Goal: Task Accomplishment & Management: Manage account settings

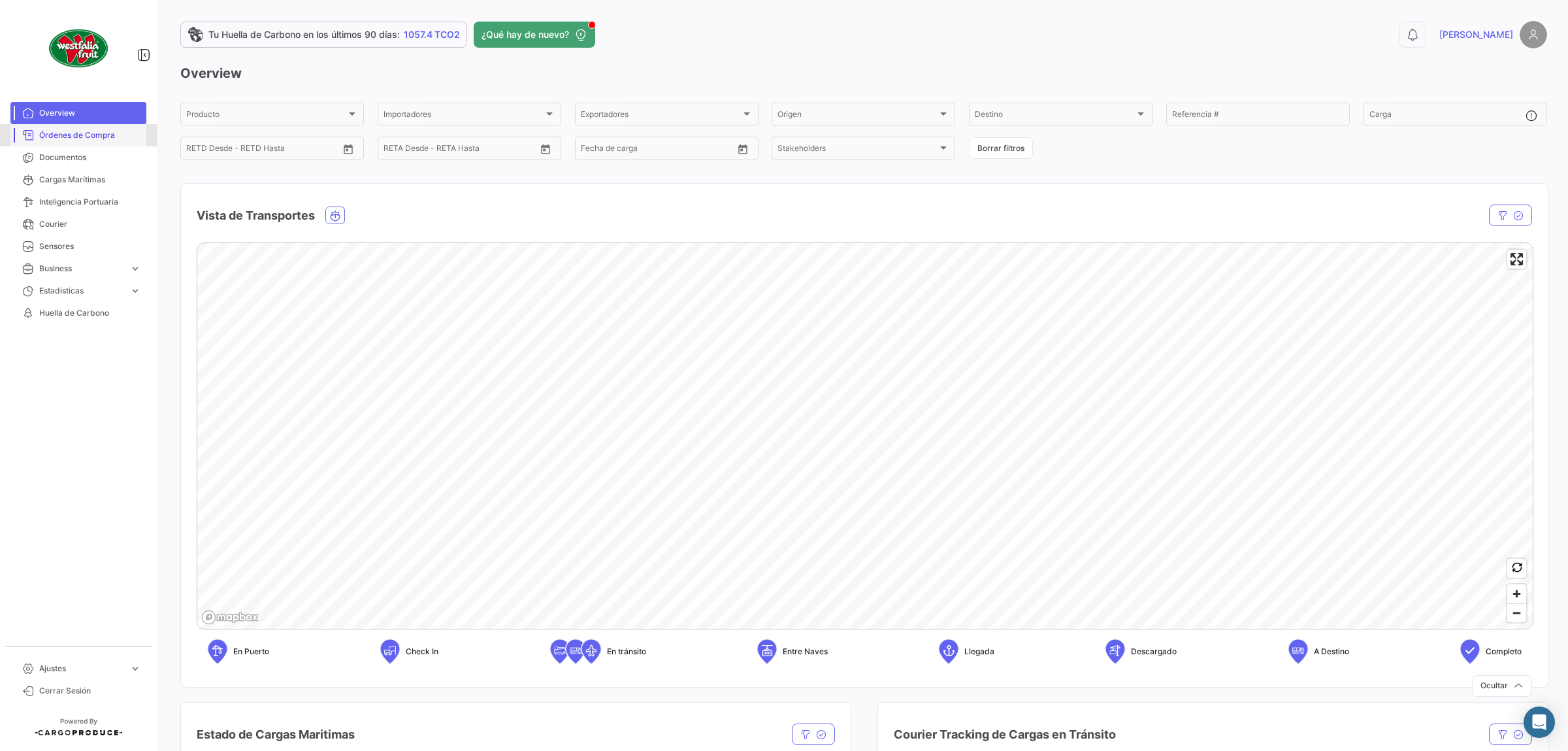
click at [94, 137] on span "Órdenes de Compra" at bounding box center [90, 135] width 102 height 12
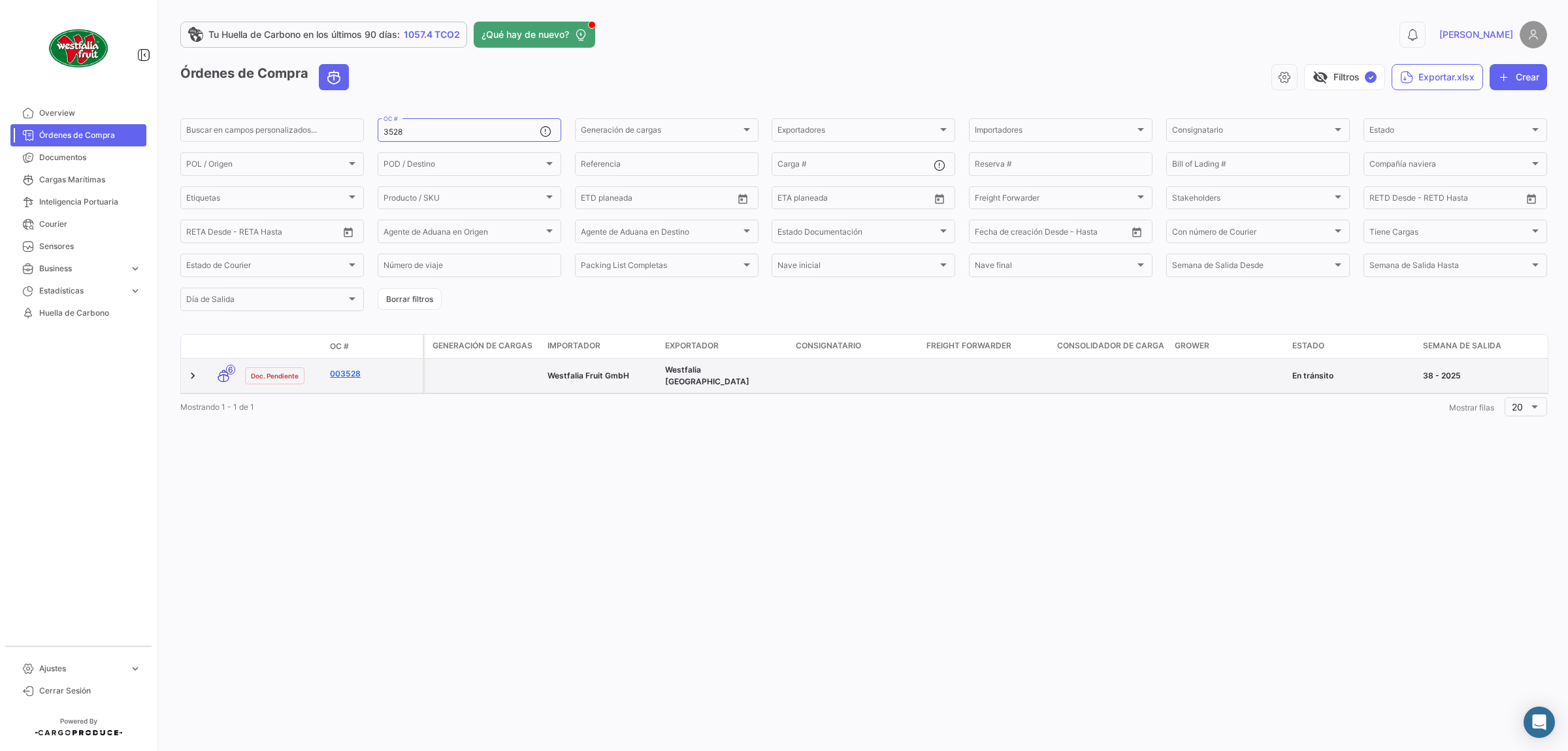
click at [350, 376] on link "003528" at bounding box center [373, 374] width 87 height 12
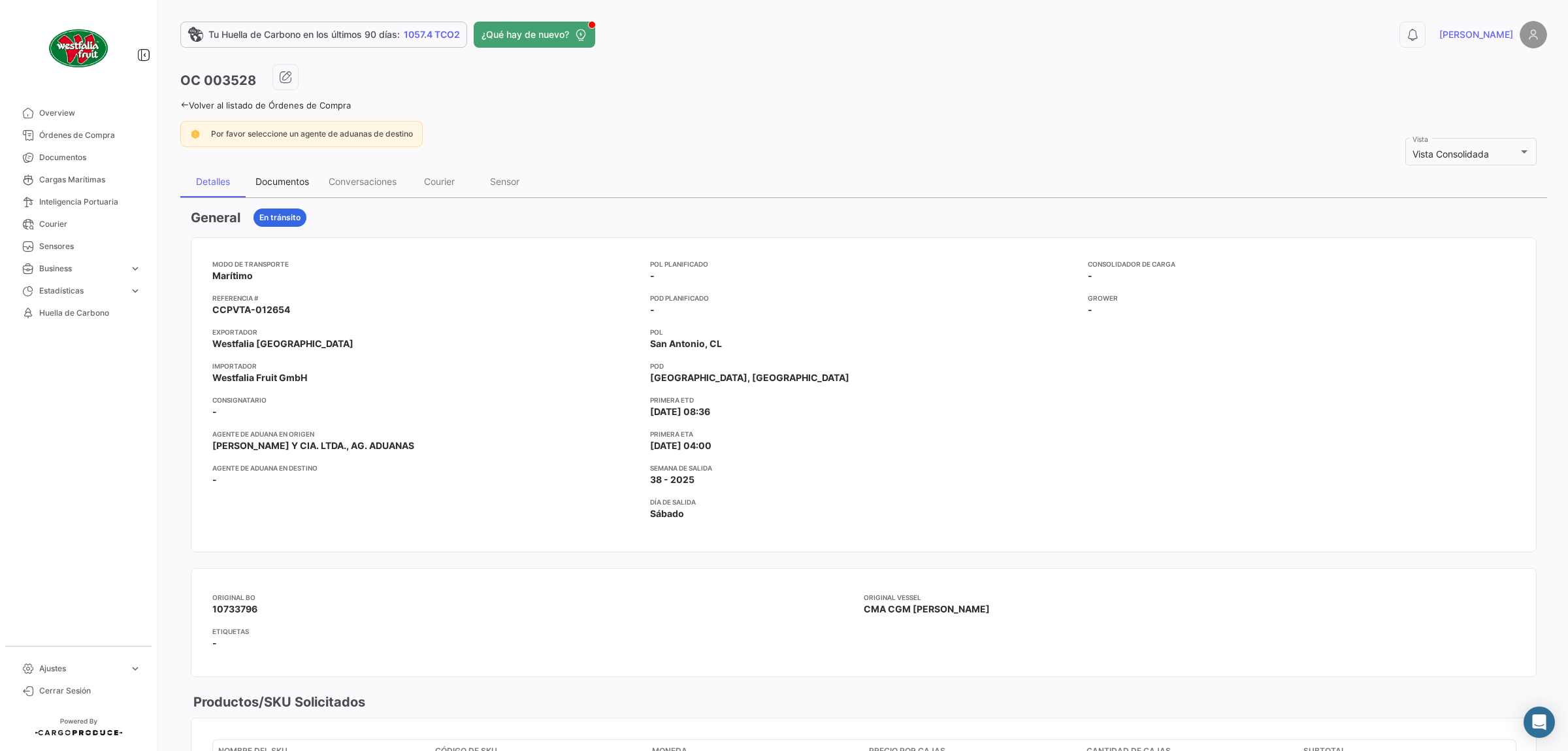
click at [303, 176] on div "Documentos" at bounding box center [282, 181] width 53 height 11
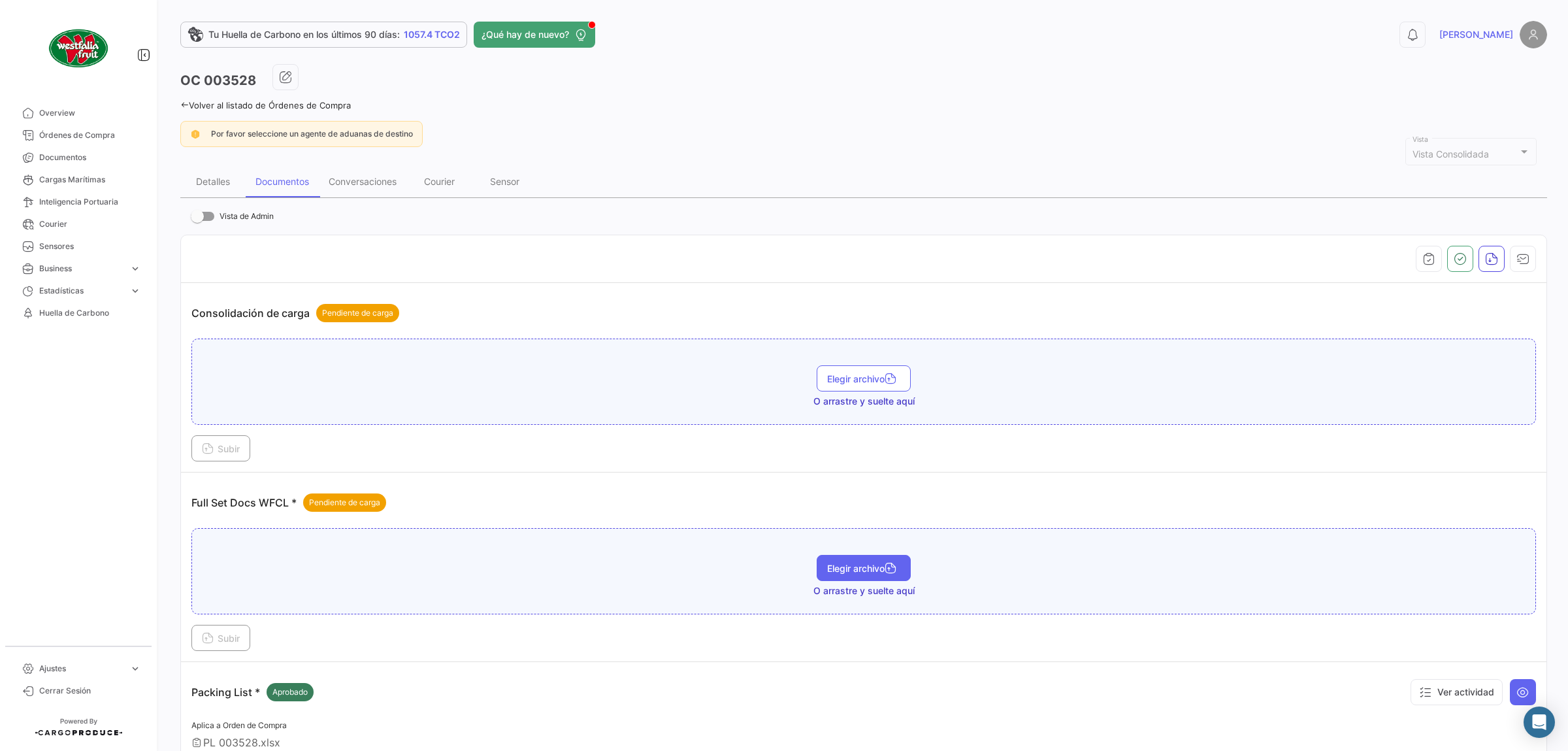
click at [860, 566] on span "Elegir archivo" at bounding box center [864, 569] width 73 height 11
click at [235, 633] on button "Subir" at bounding box center [221, 638] width 59 height 26
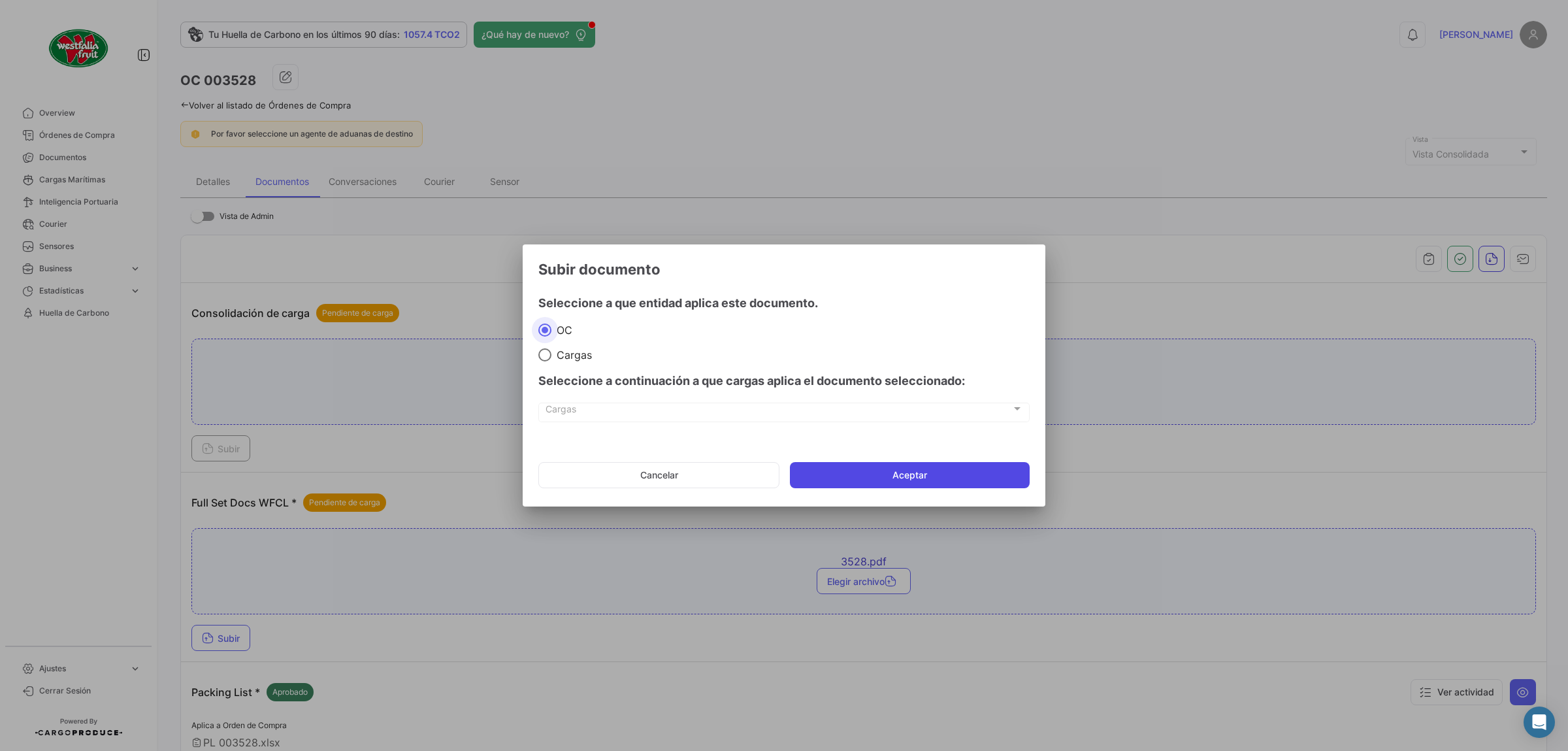
click at [925, 470] on button "Aceptar" at bounding box center [910, 475] width 240 height 26
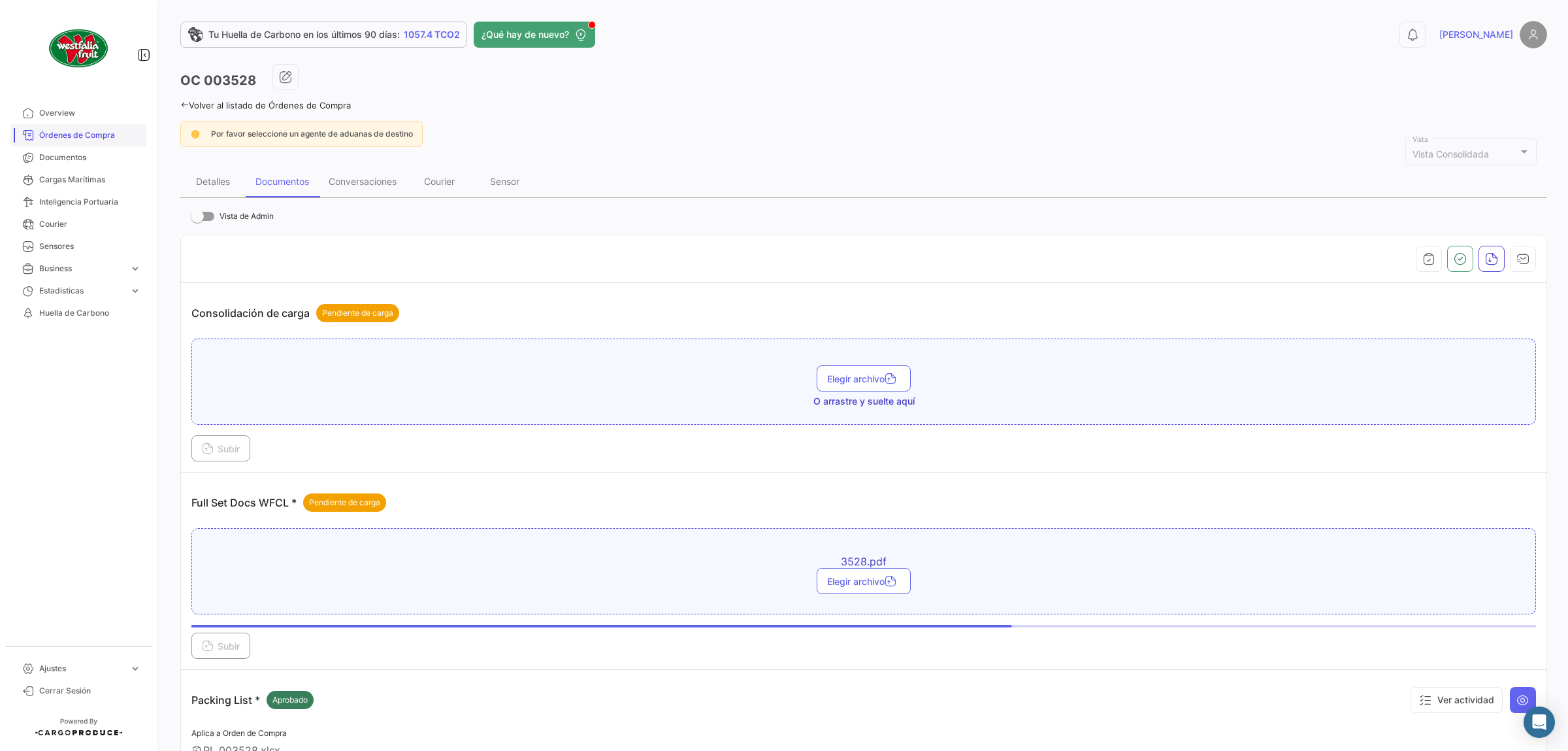
click at [83, 134] on span "Órdenes de Compra" at bounding box center [90, 135] width 102 height 12
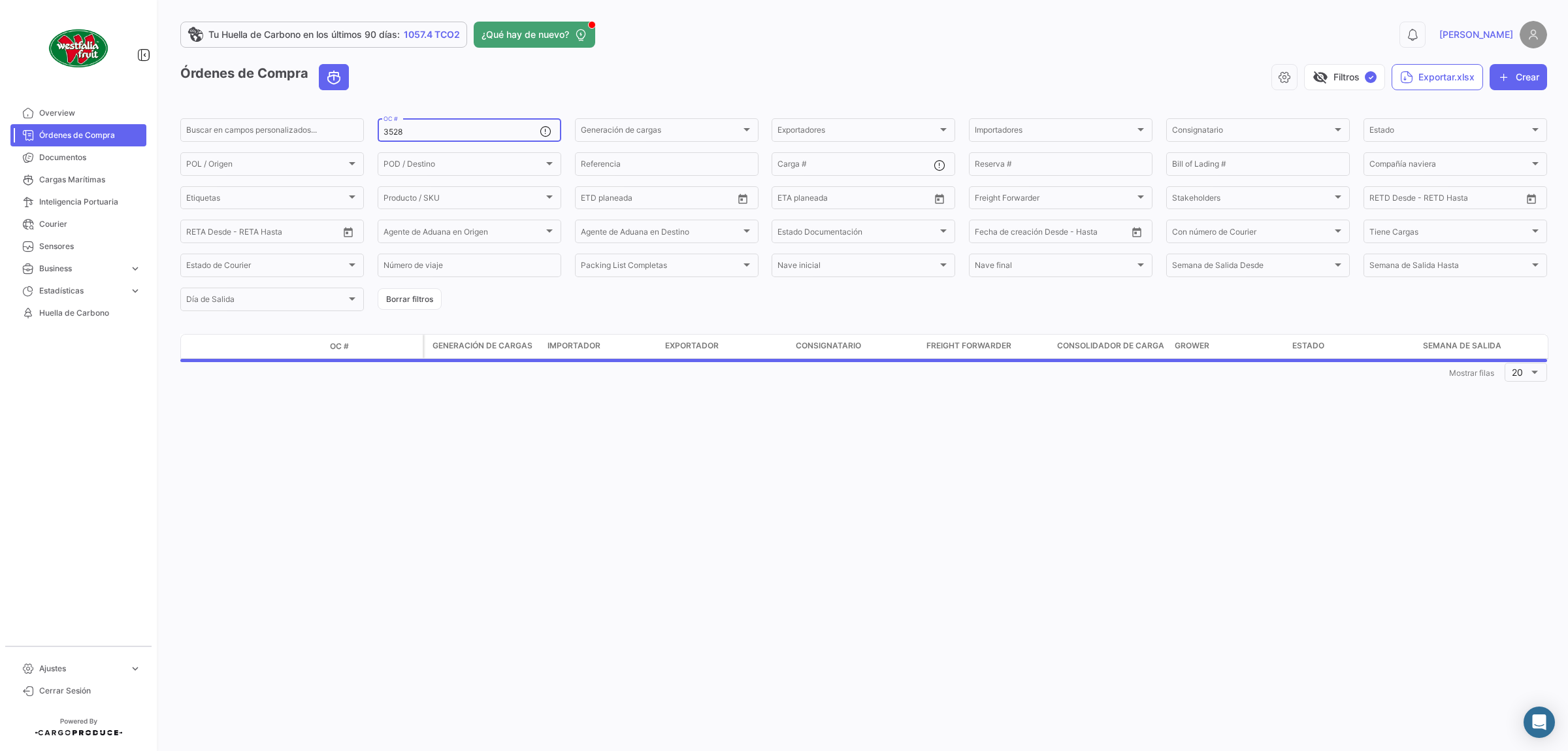
click at [466, 128] on div "3528 OC #" at bounding box center [462, 129] width 156 height 25
type input "3529"
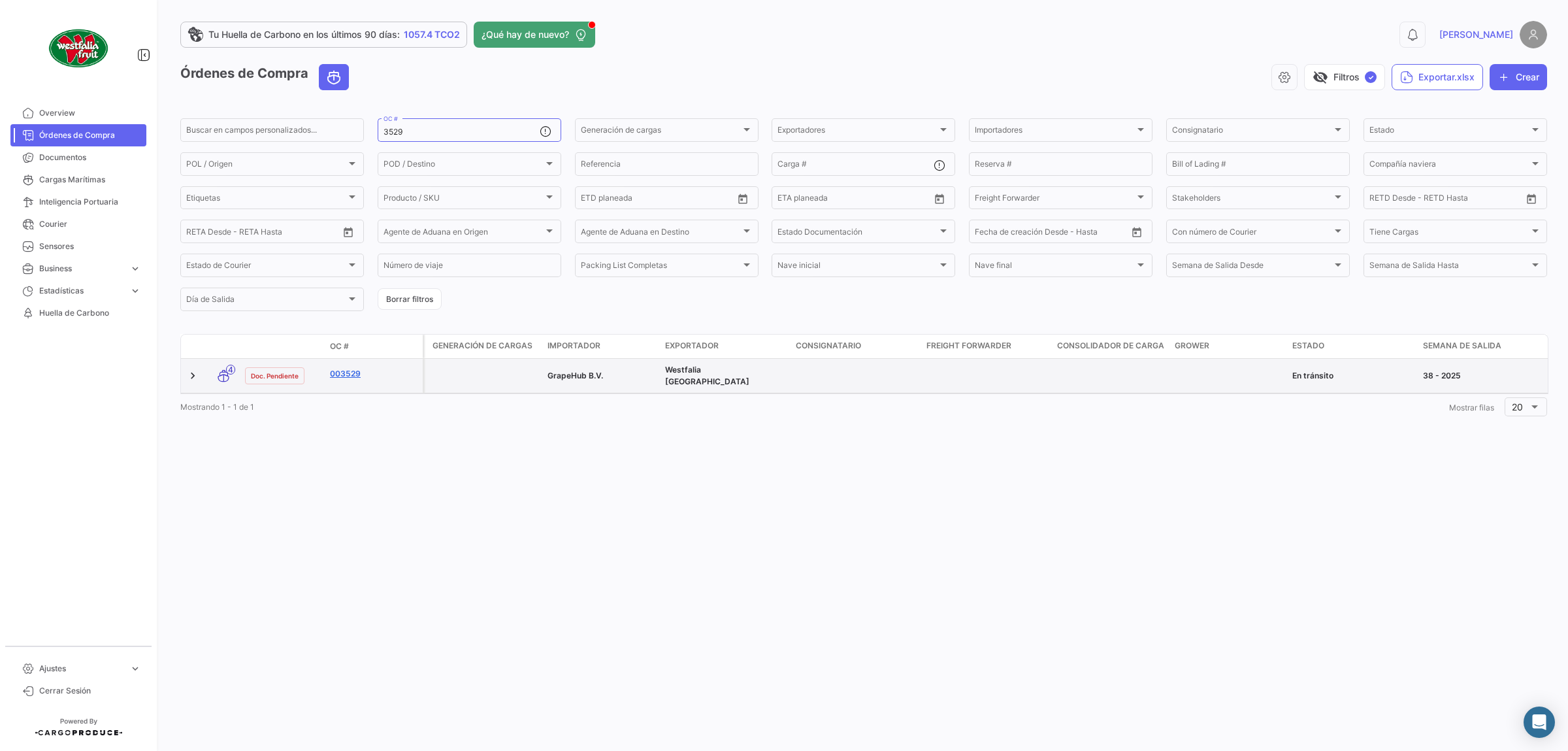
click at [345, 378] on link "003529" at bounding box center [373, 374] width 87 height 12
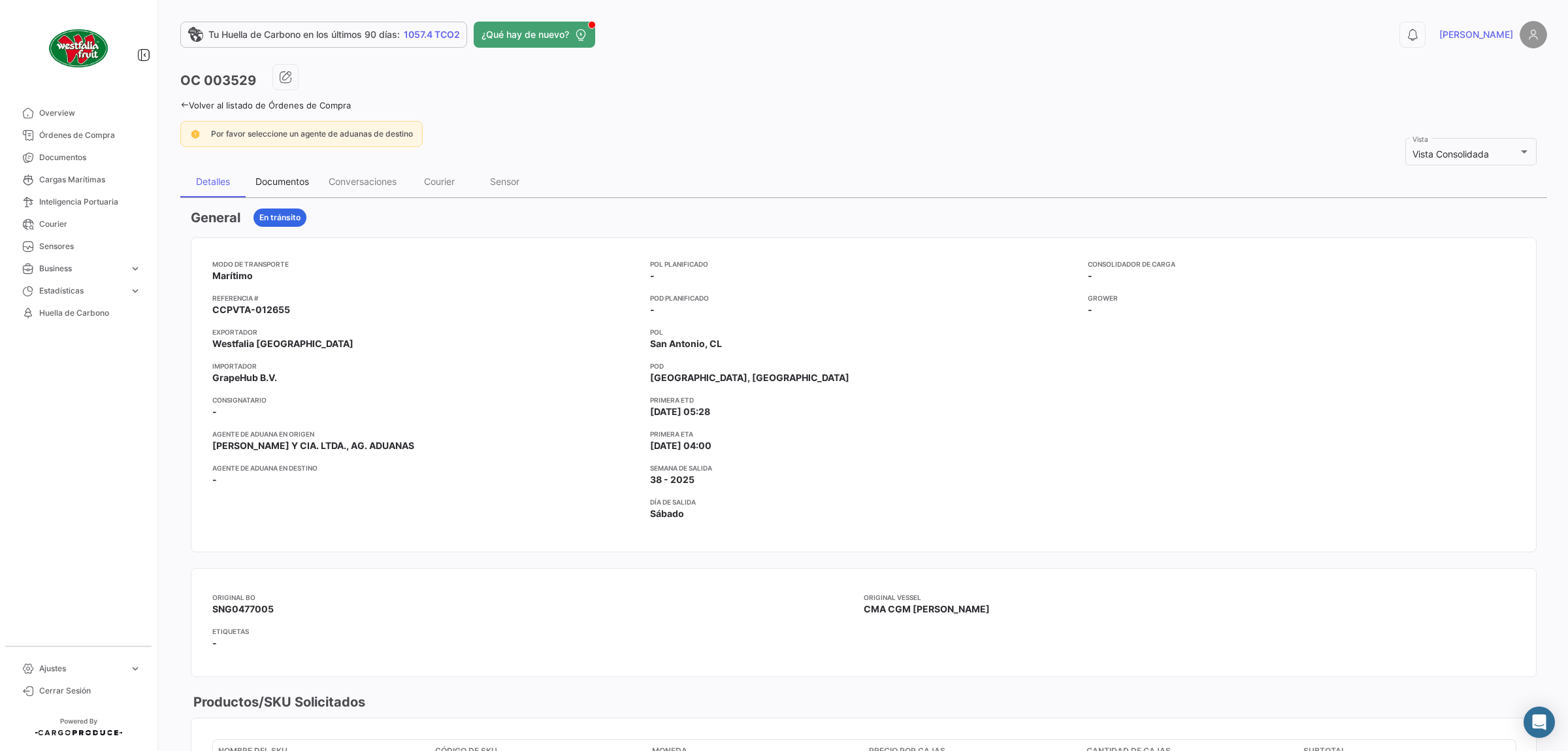
click at [285, 180] on div "Documentos" at bounding box center [282, 181] width 53 height 11
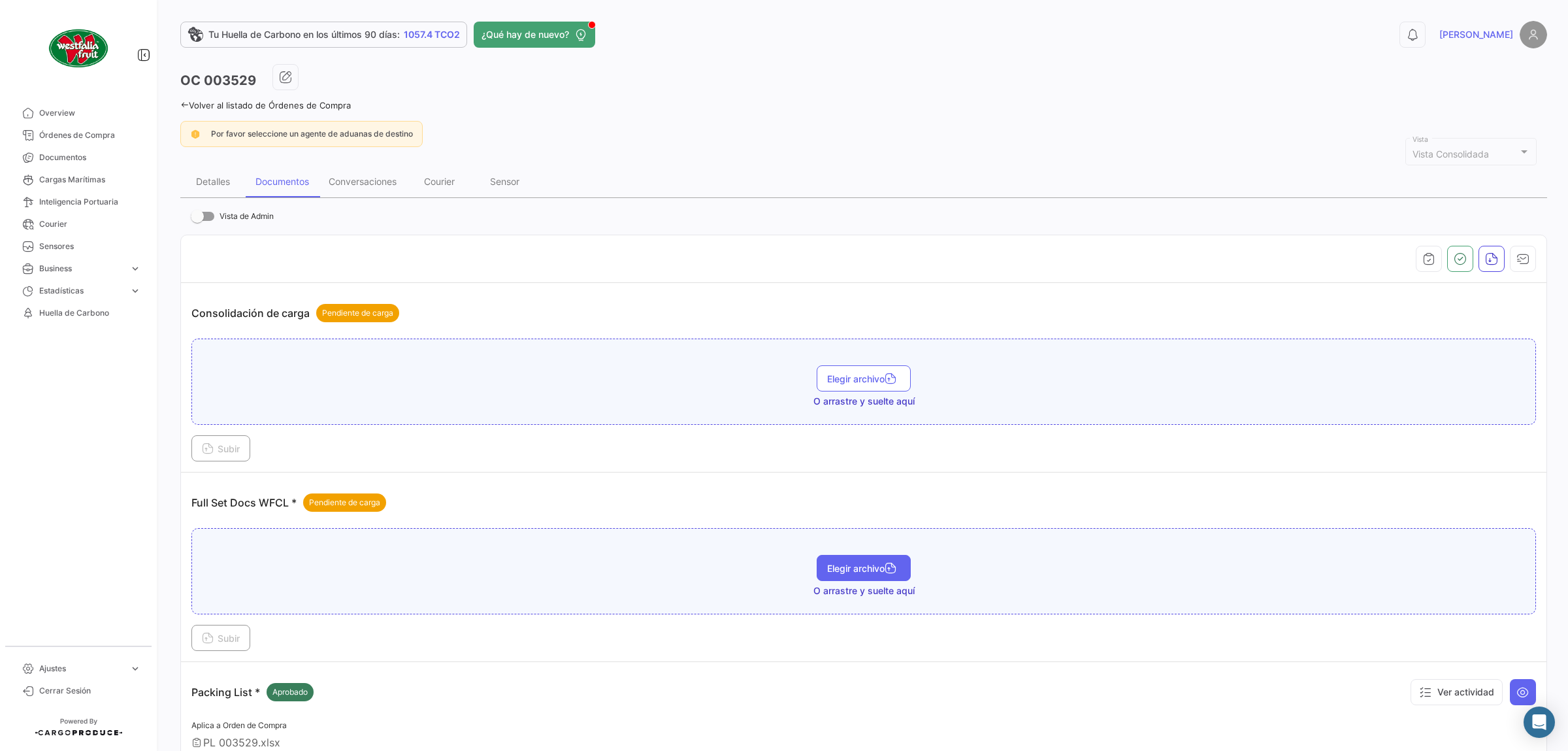
click at [842, 573] on span "Elegir archivo" at bounding box center [864, 569] width 73 height 11
click at [219, 636] on span "Subir" at bounding box center [221, 638] width 38 height 11
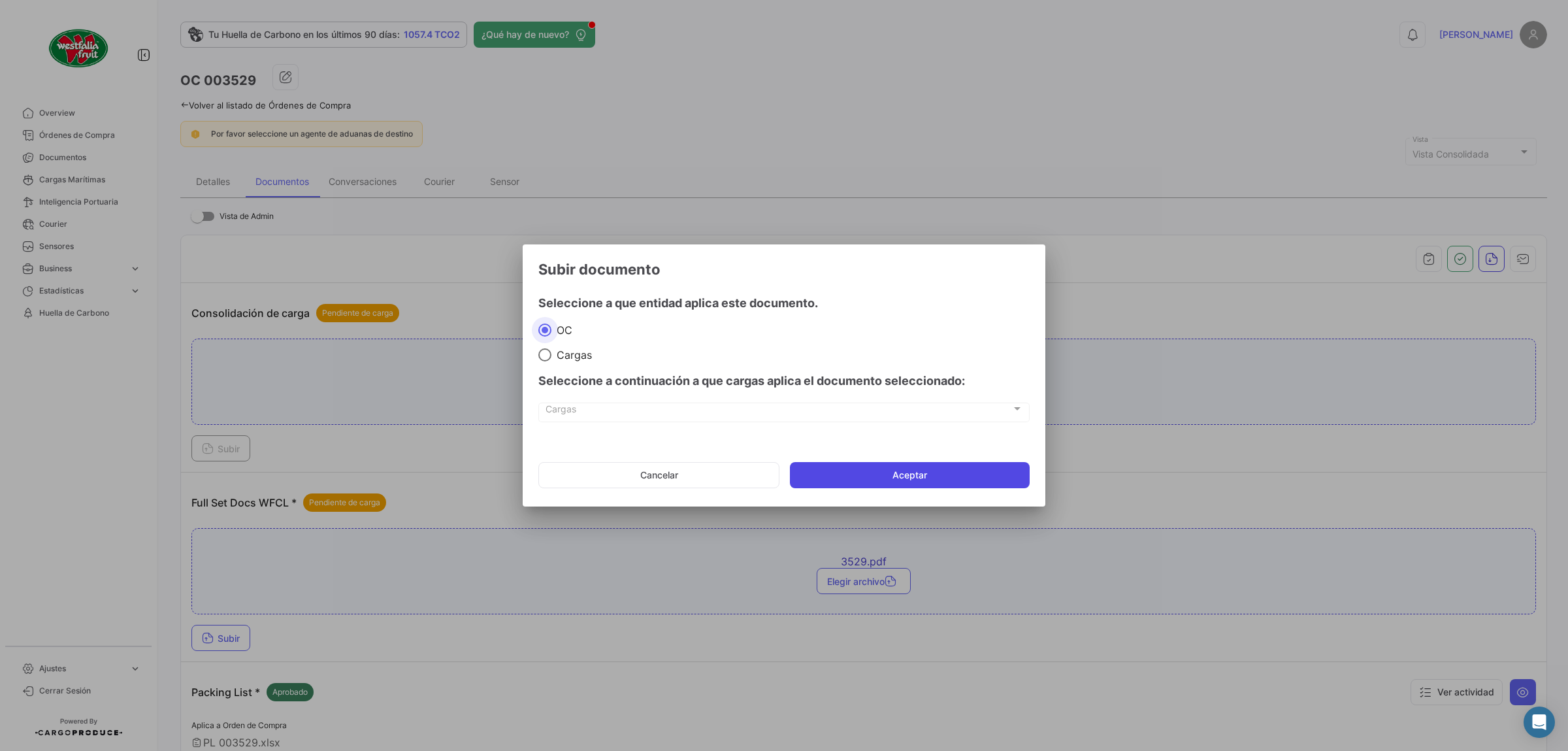
click at [891, 477] on button "Aceptar" at bounding box center [910, 475] width 240 height 26
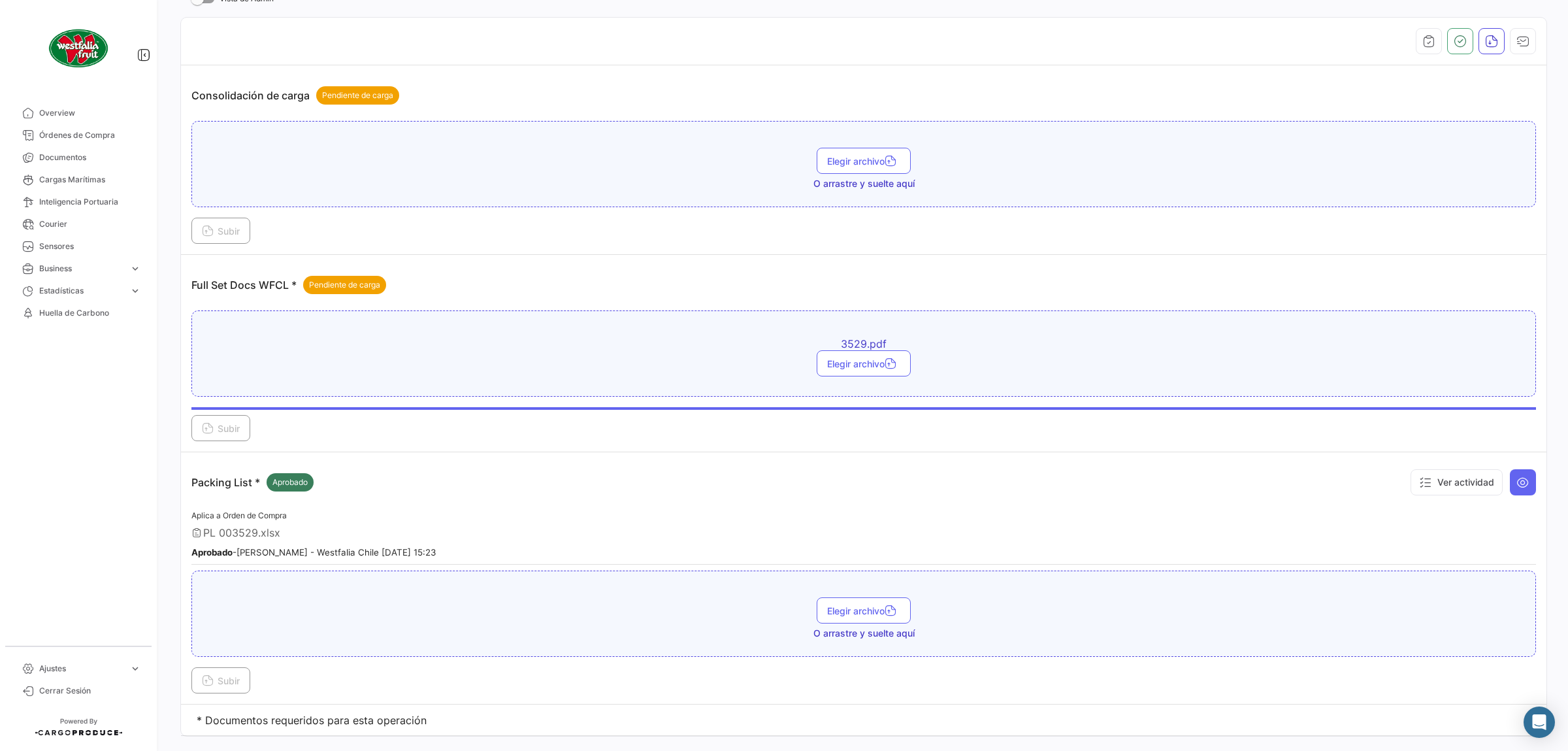
scroll to position [221, 0]
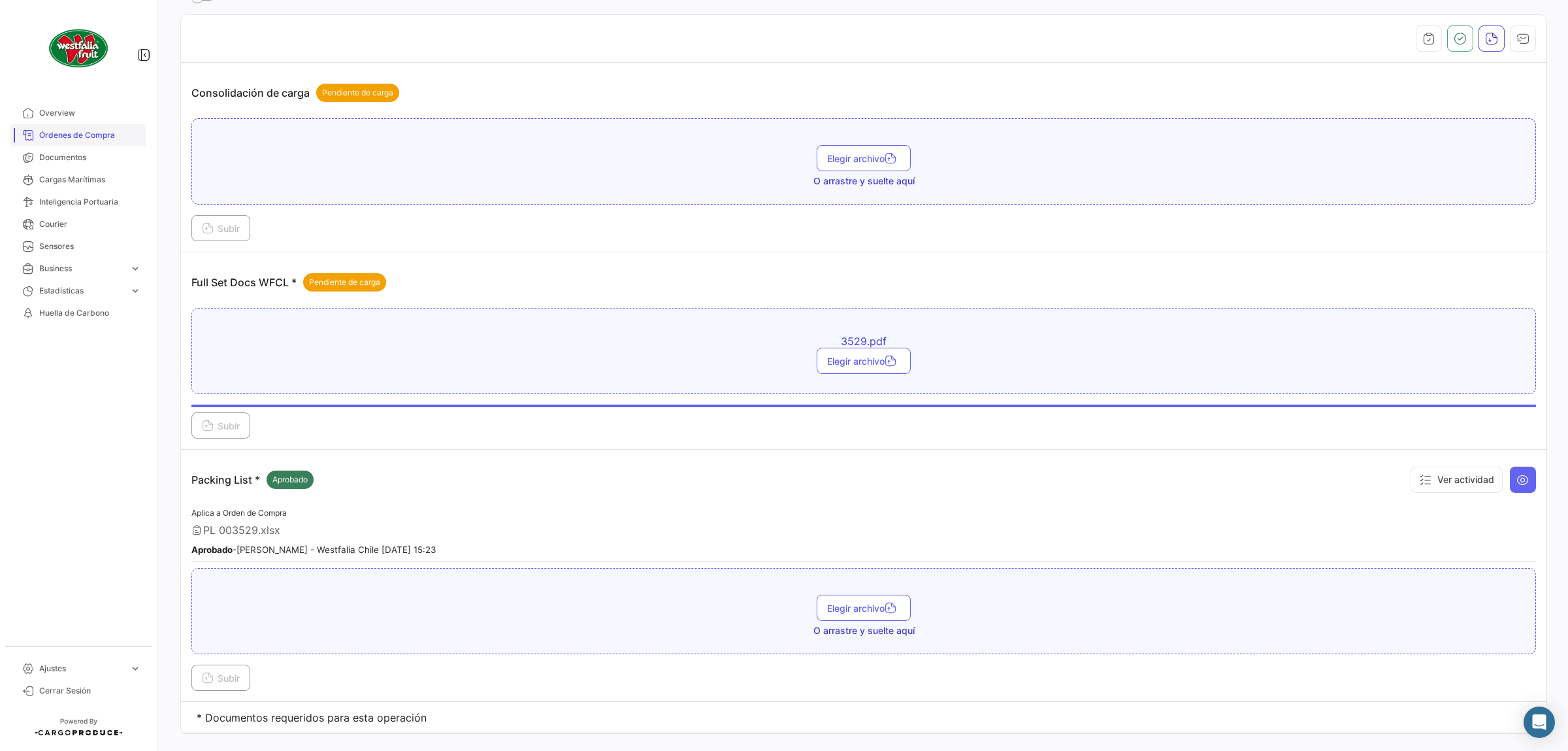
click at [98, 137] on span "Órdenes de Compra" at bounding box center [90, 135] width 102 height 12
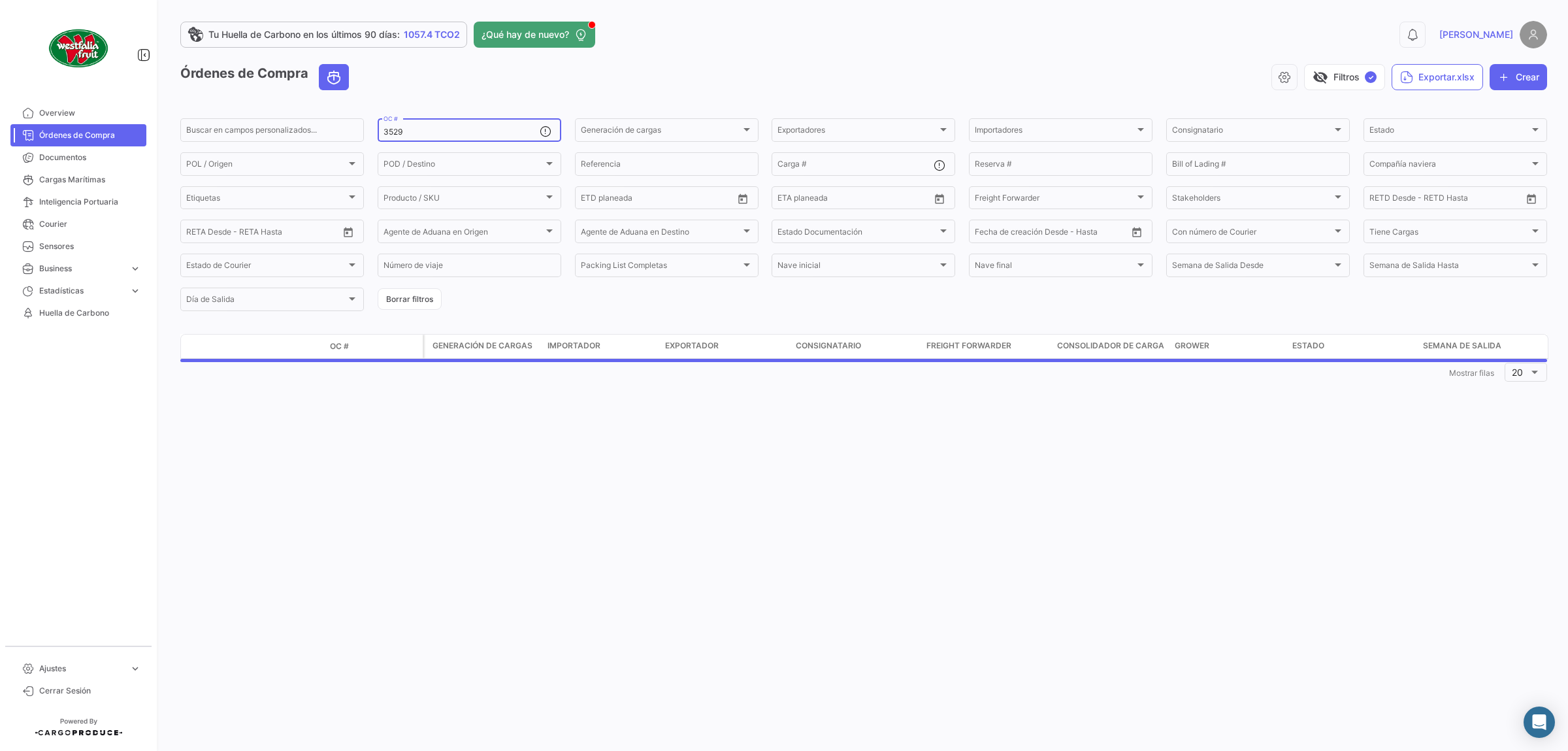
click at [455, 134] on input "3529" at bounding box center [462, 132] width 156 height 9
drag, startPoint x: 445, startPoint y: 134, endPoint x: 283, endPoint y: 134, distance: 162.0
click at [384, 134] on input "3529" at bounding box center [462, 132] width 156 height 9
type input "3570"
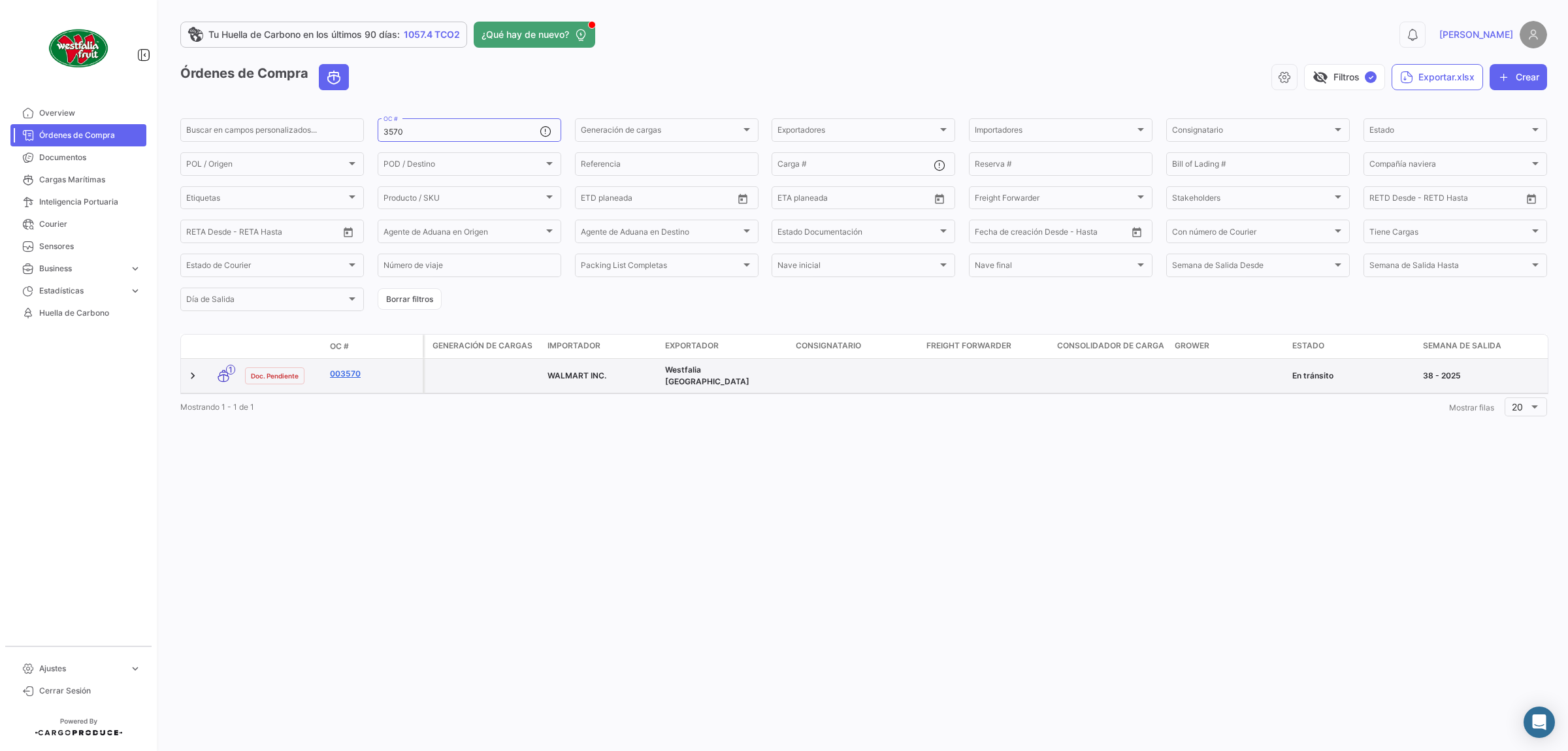
click at [336, 376] on link "003570" at bounding box center [373, 374] width 87 height 12
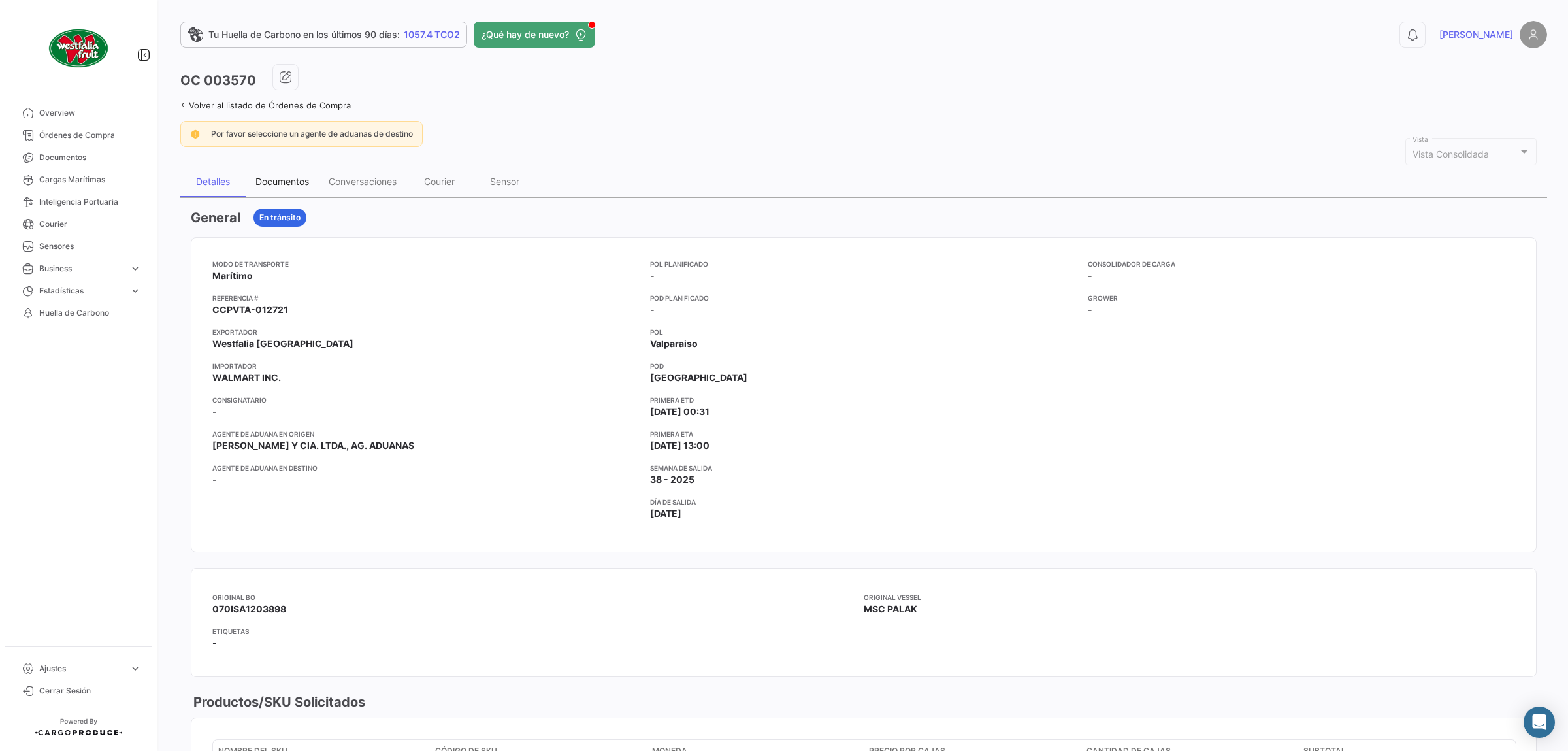
click at [300, 183] on div "Documentos" at bounding box center [282, 181] width 53 height 11
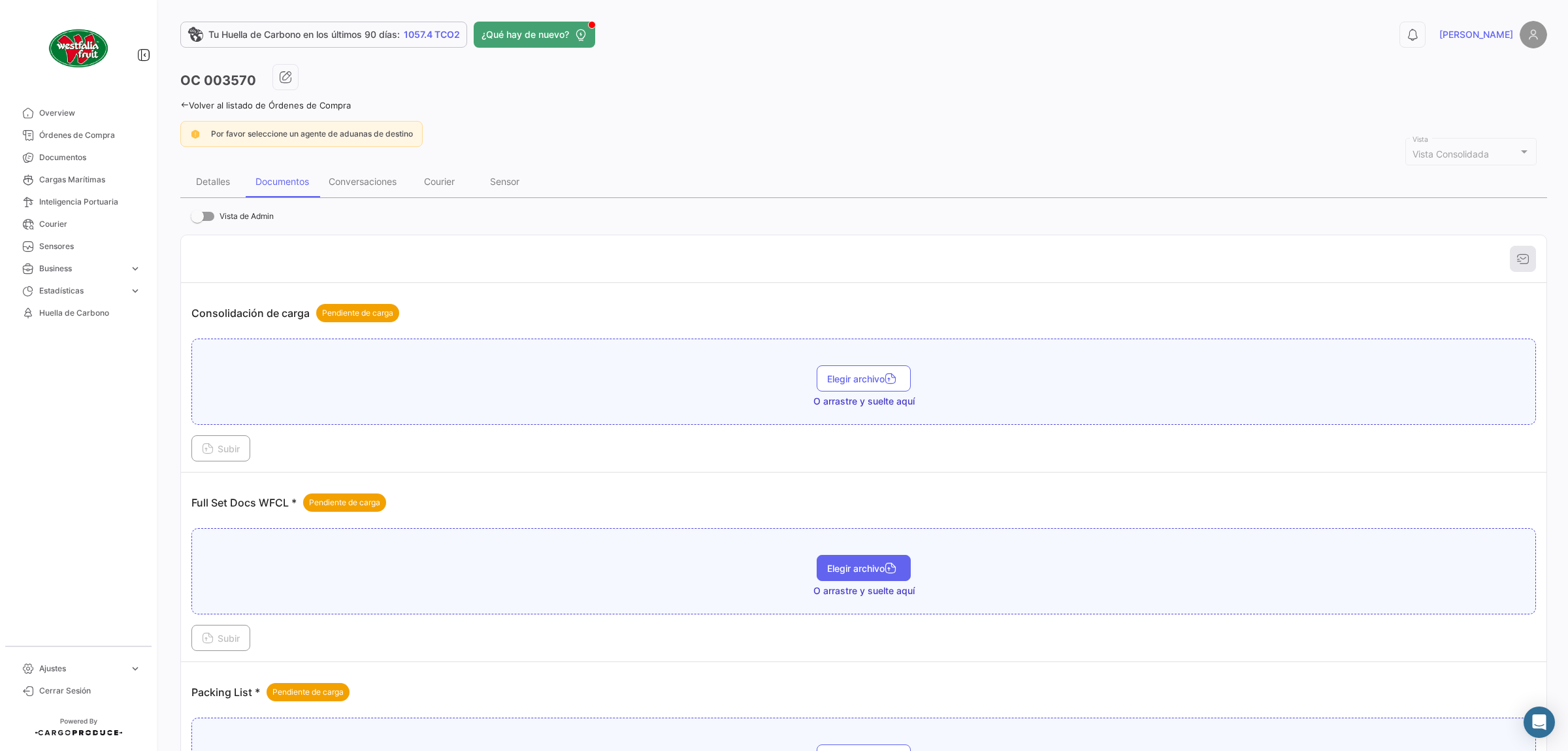
click at [847, 559] on button "Elegir archivo" at bounding box center [864, 568] width 94 height 26
click at [222, 636] on span "Subir" at bounding box center [221, 638] width 38 height 11
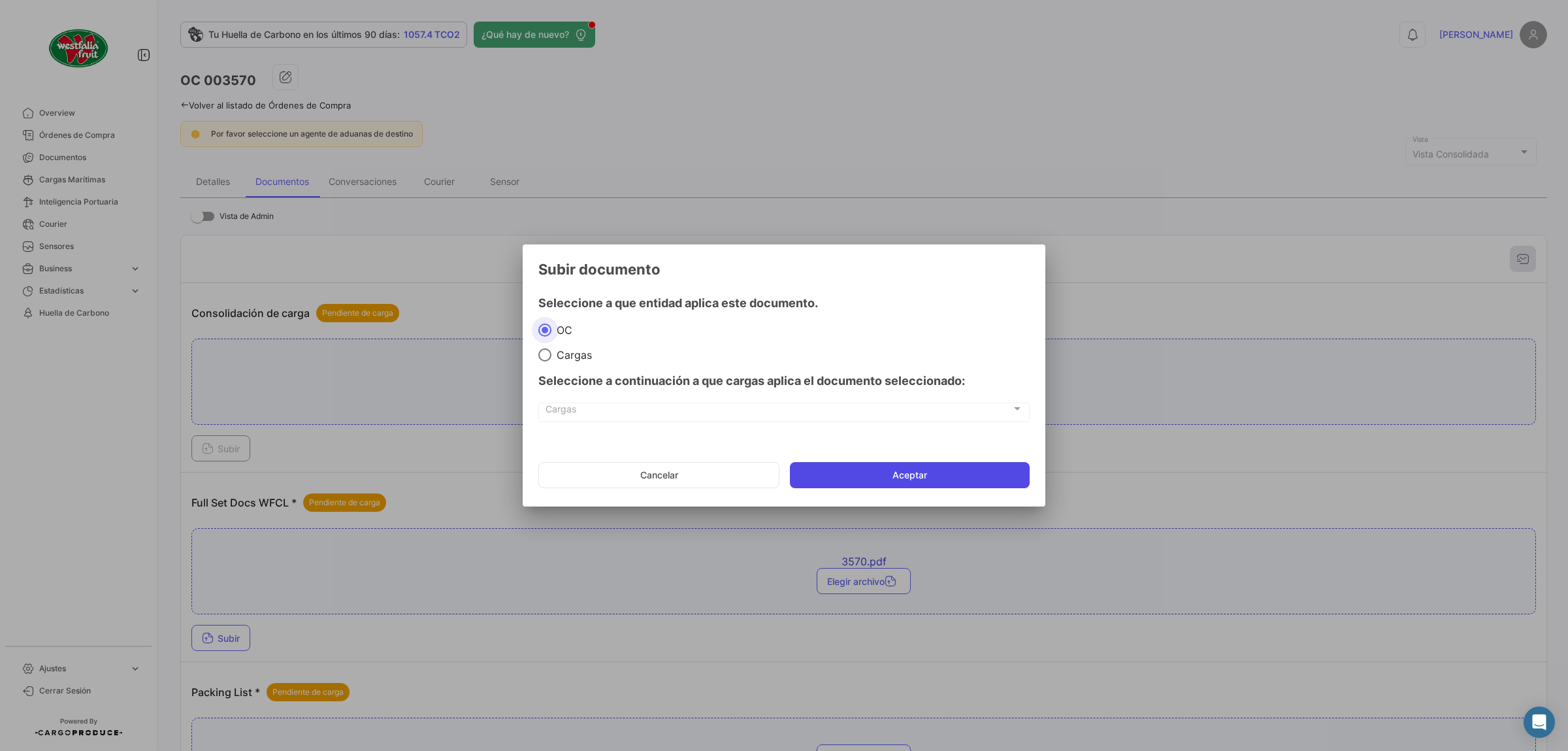
click at [873, 482] on button "Aceptar" at bounding box center [910, 475] width 240 height 26
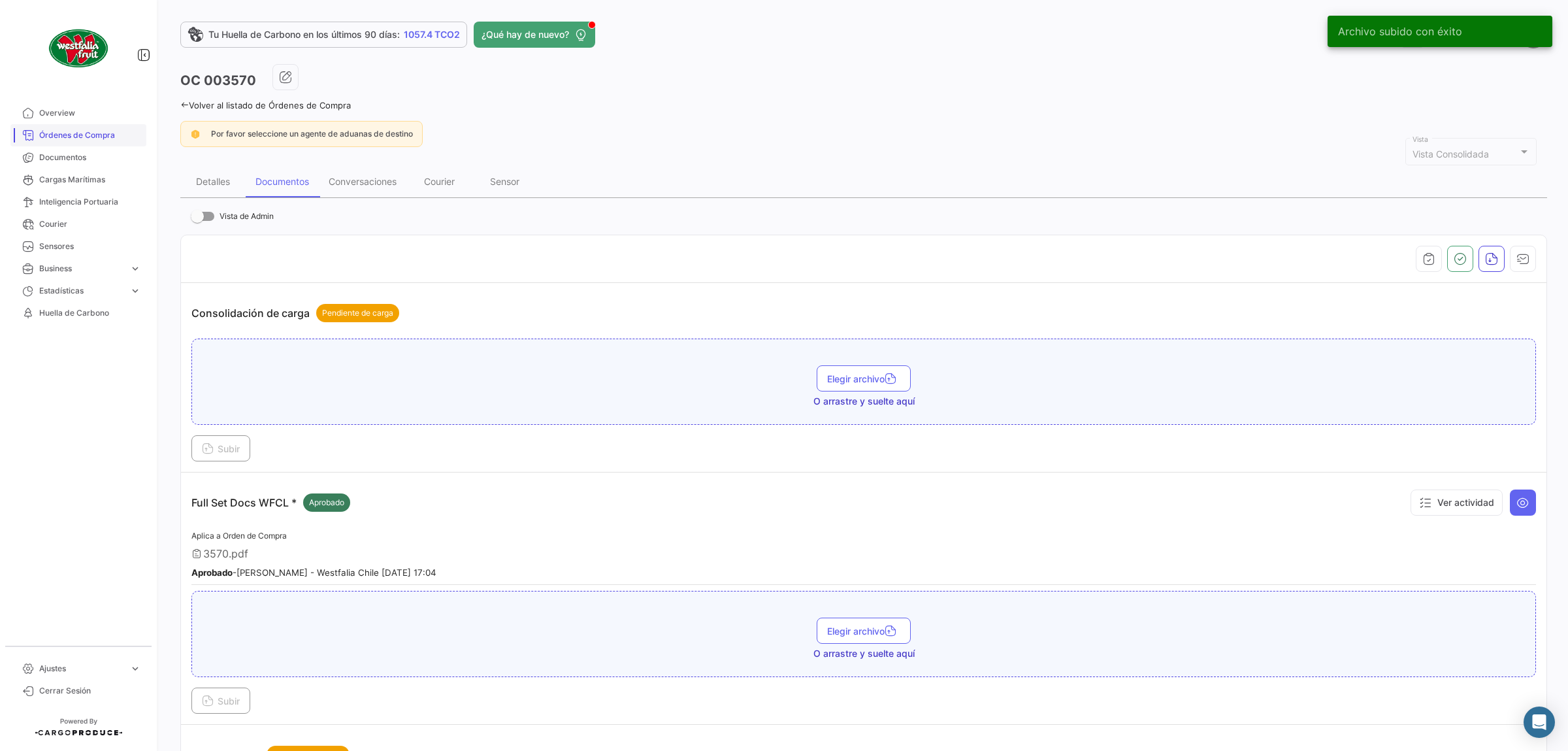
click at [82, 132] on span "Órdenes de Compra" at bounding box center [90, 135] width 102 height 12
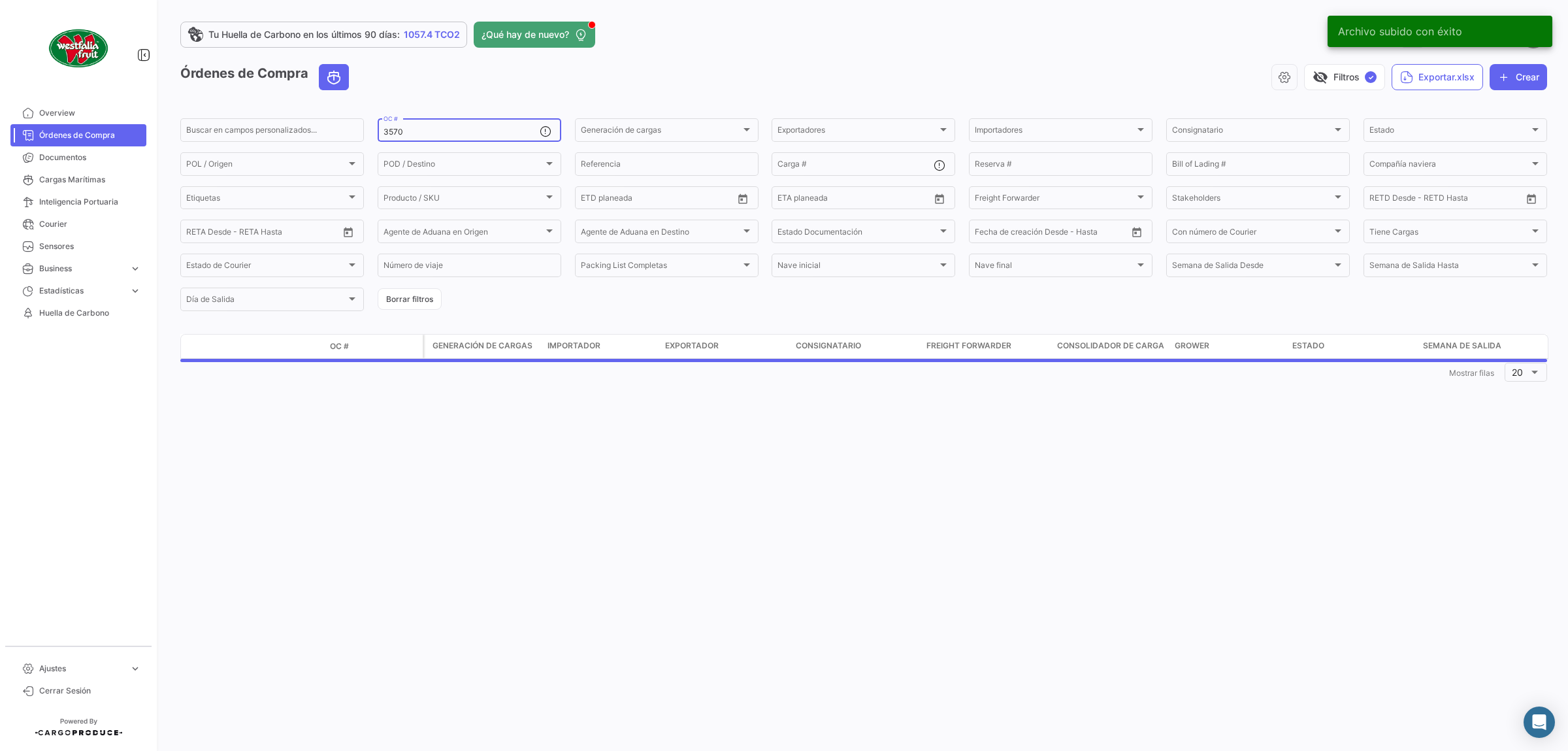
click at [454, 138] on div "3570 OC #" at bounding box center [462, 129] width 156 height 25
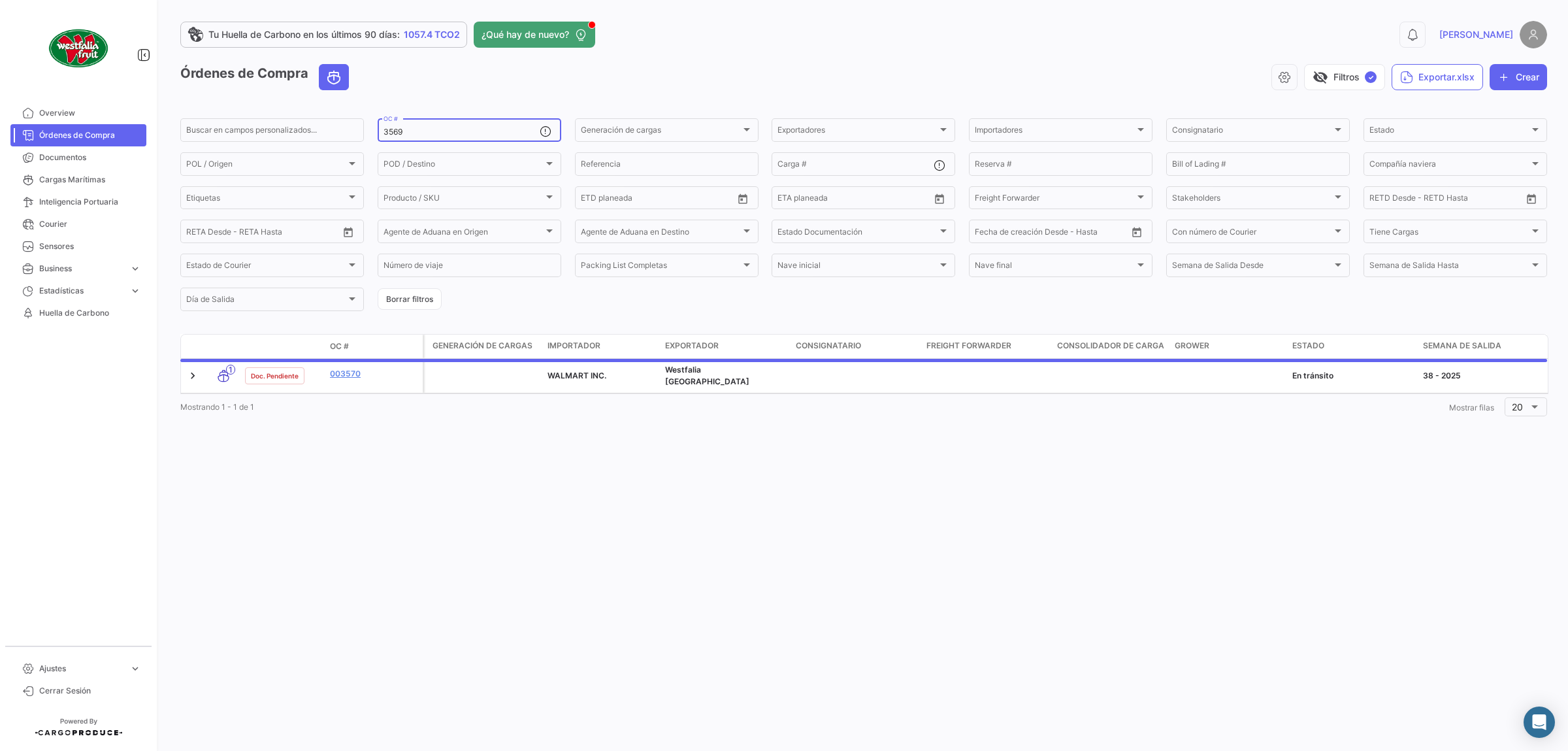
type input "3569"
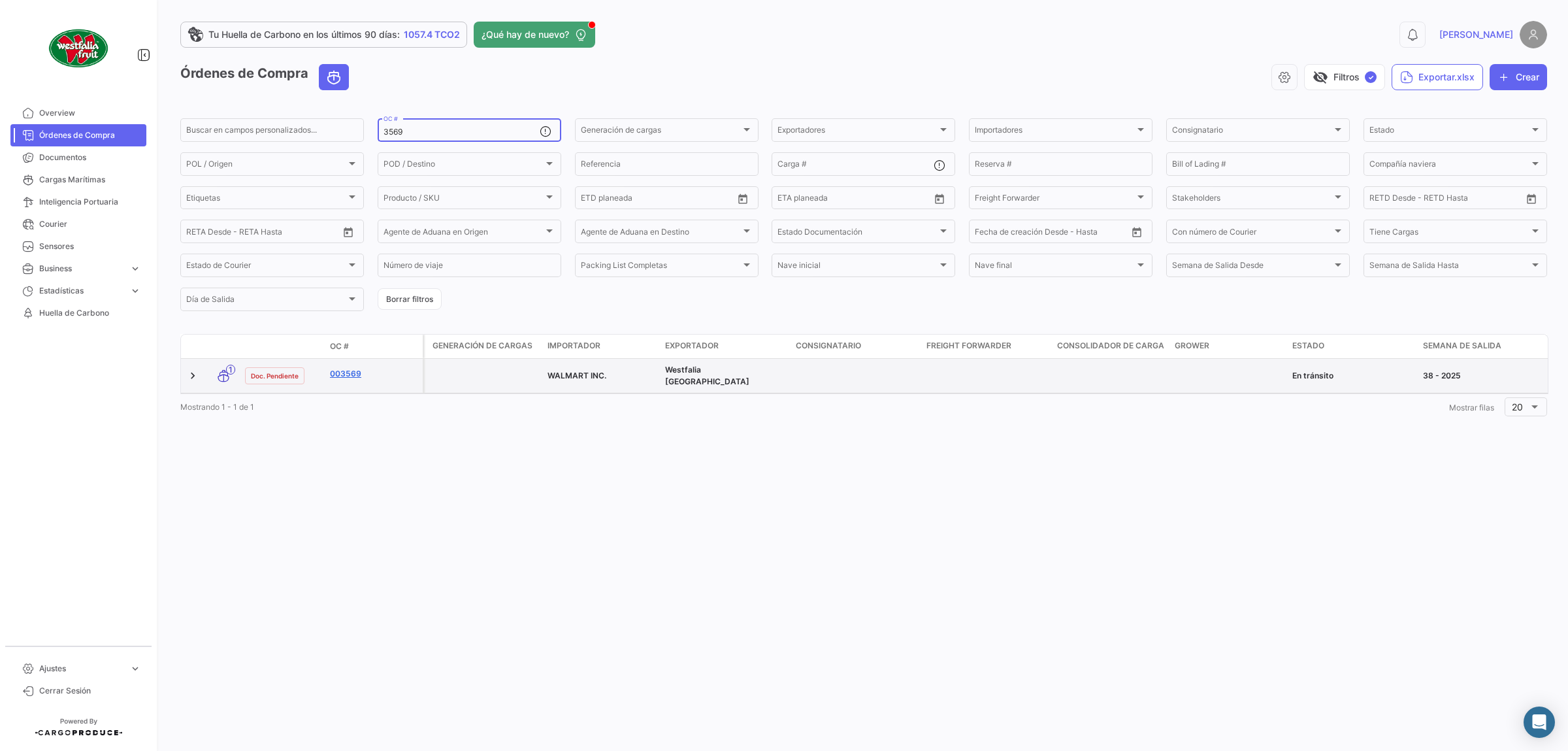
click at [345, 376] on link "003569" at bounding box center [373, 374] width 87 height 12
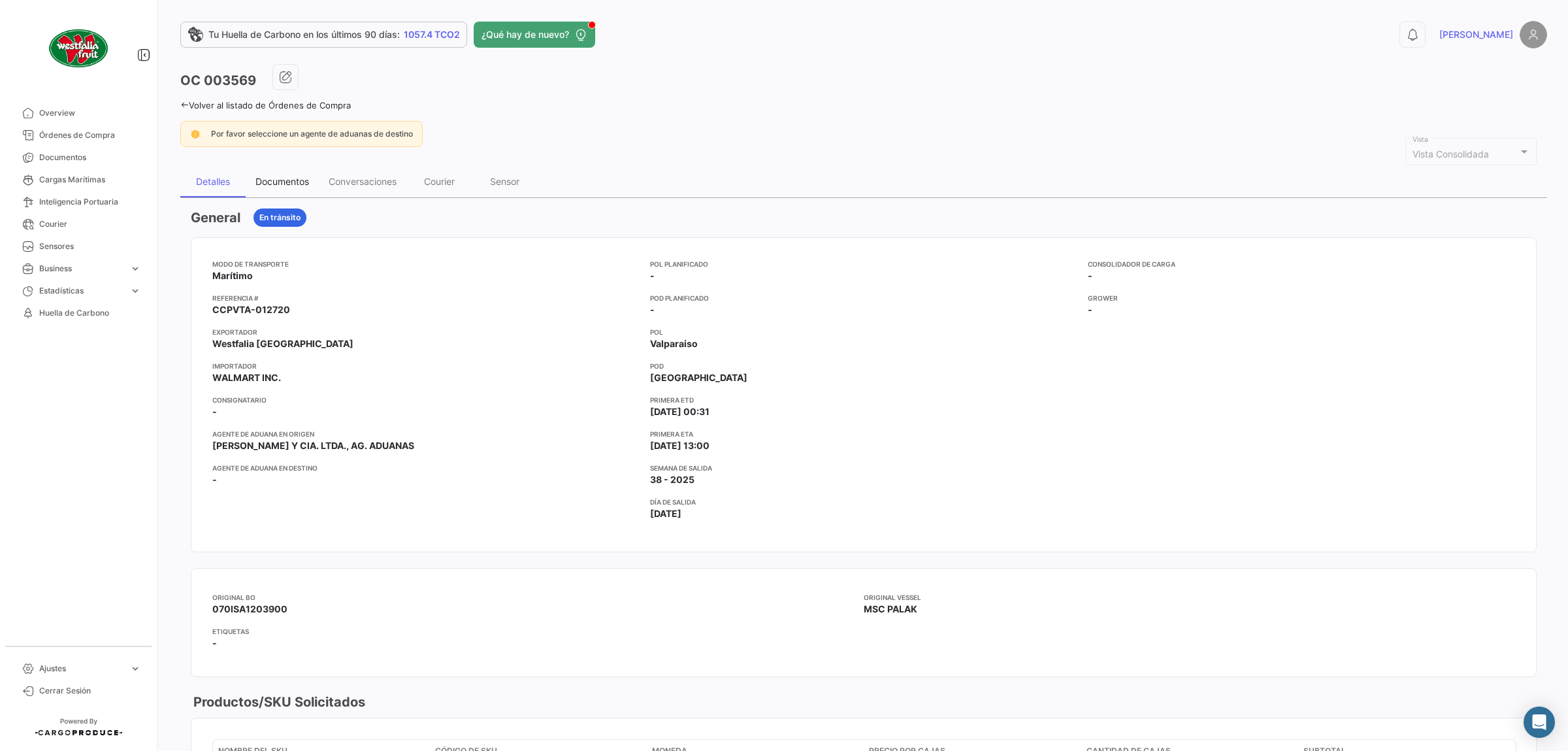
click at [290, 180] on div "Documentos" at bounding box center [282, 181] width 53 height 11
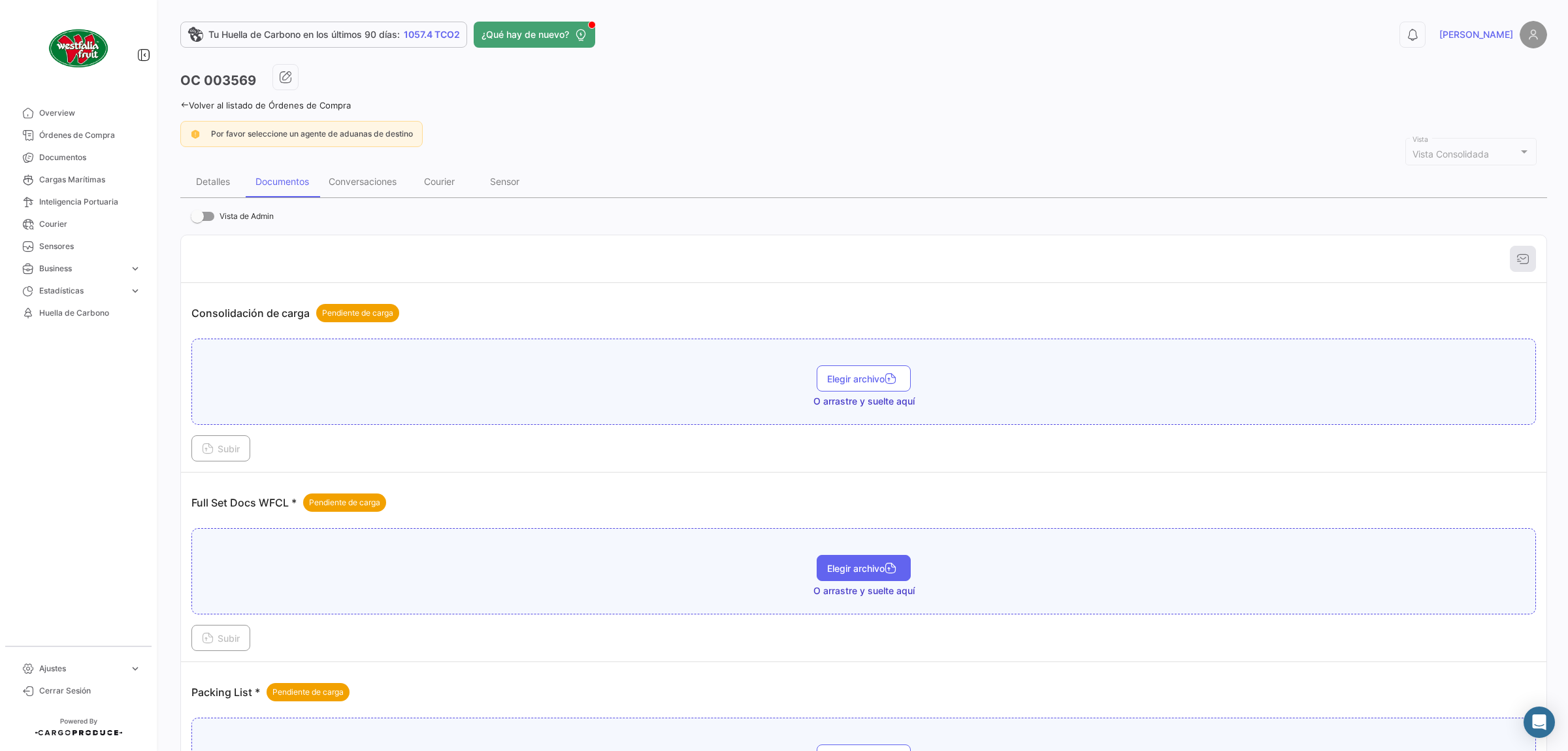
click at [838, 573] on span "Elegir archivo" at bounding box center [864, 569] width 73 height 11
click at [834, 579] on span "Elegir archivo" at bounding box center [864, 582] width 73 height 11
click at [218, 638] on span "Subir" at bounding box center [221, 638] width 38 height 11
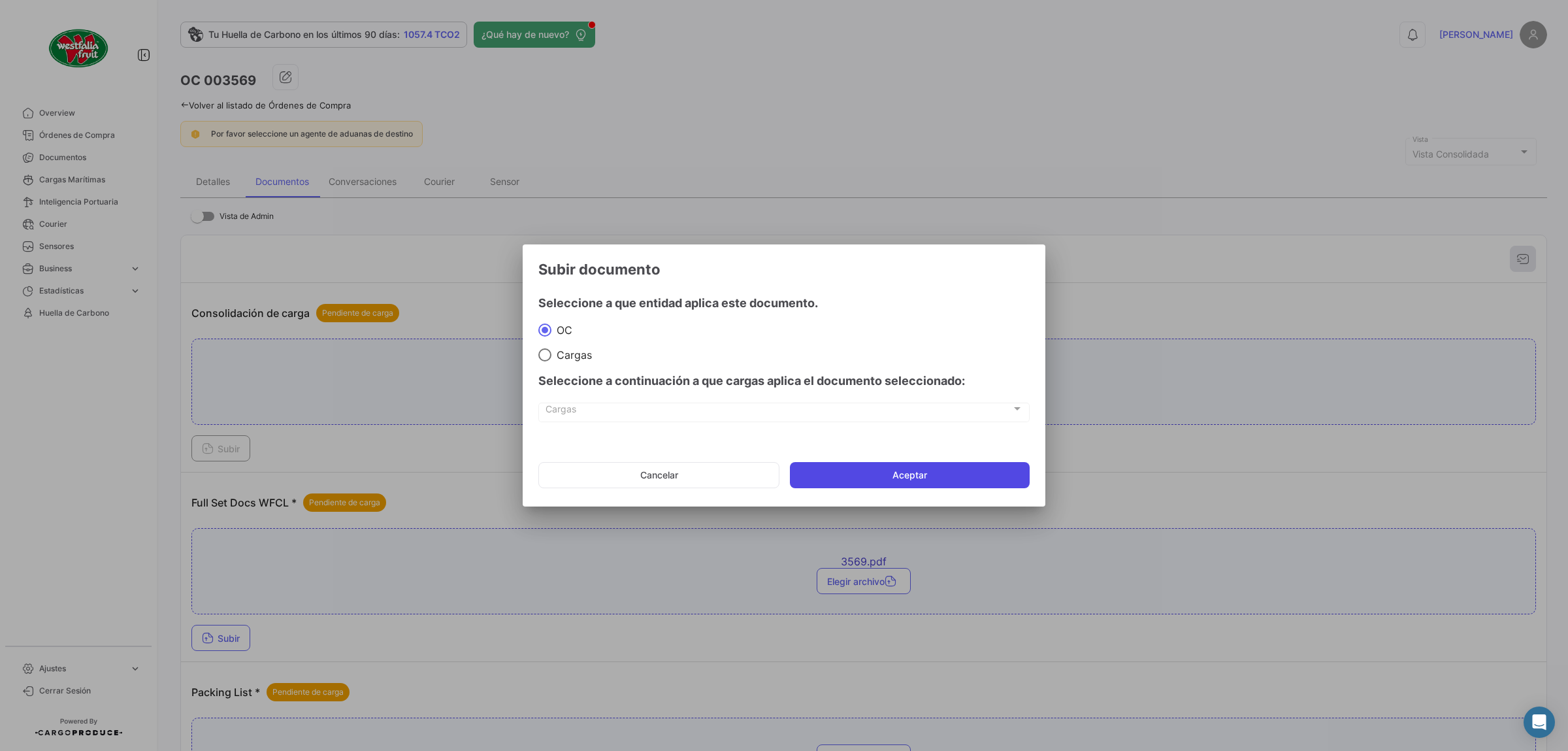
click at [894, 483] on button "Aceptar" at bounding box center [910, 475] width 240 height 26
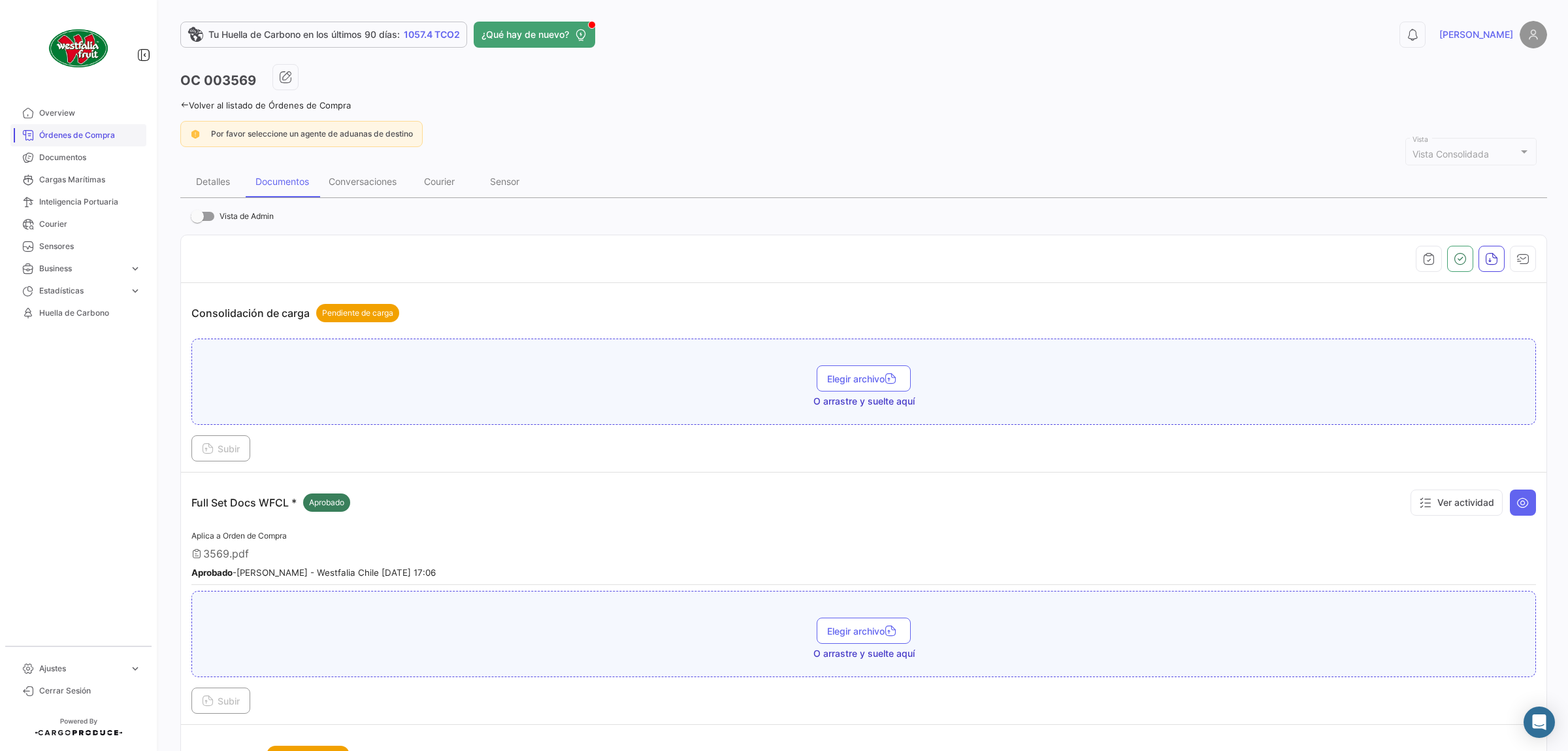
click at [103, 141] on link "Órdenes de Compra" at bounding box center [78, 135] width 136 height 23
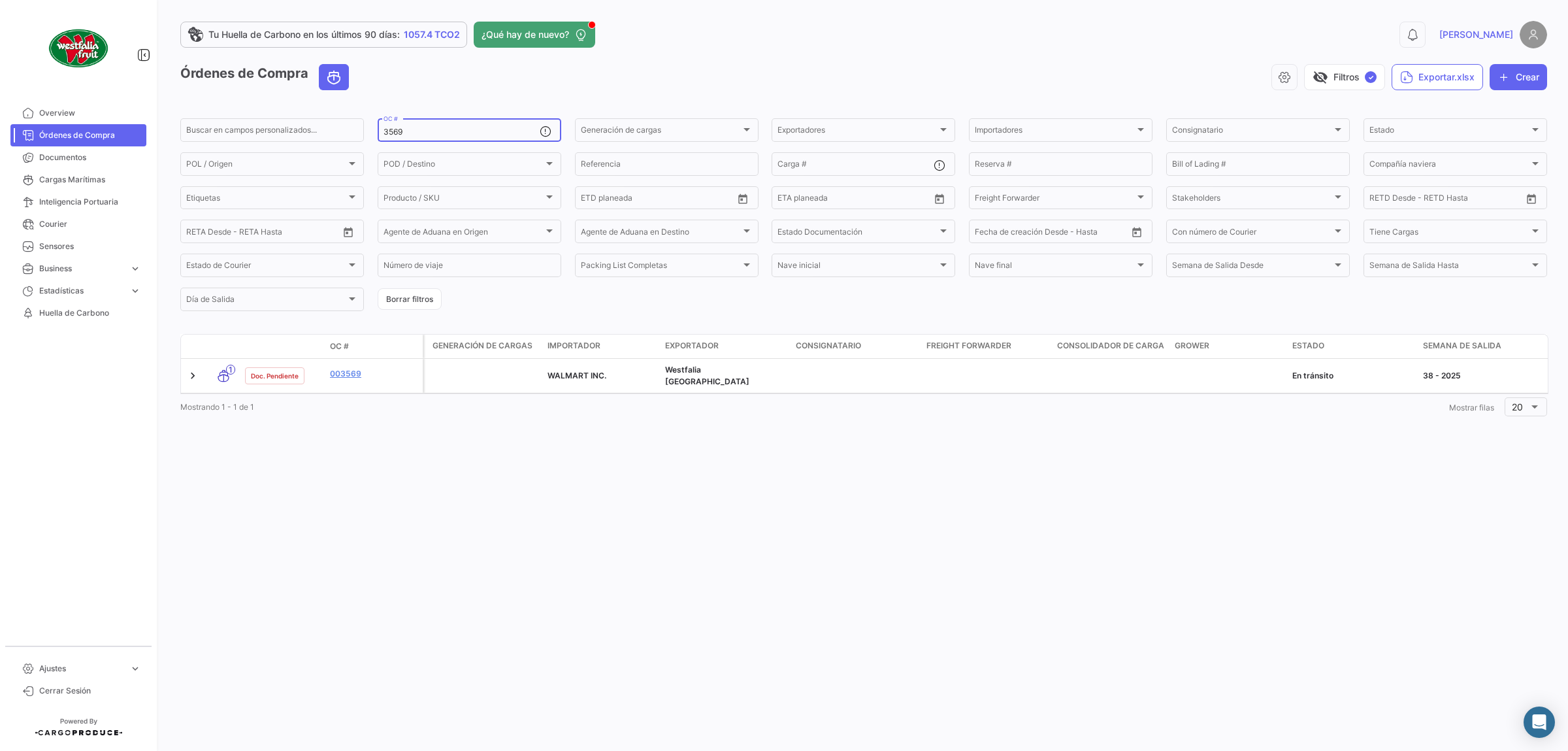
click at [424, 128] on div "3569 OC #" at bounding box center [462, 129] width 156 height 25
drag, startPoint x: 431, startPoint y: 130, endPoint x: 317, endPoint y: 130, distance: 114.0
click at [384, 130] on input "3569" at bounding box center [462, 132] width 156 height 9
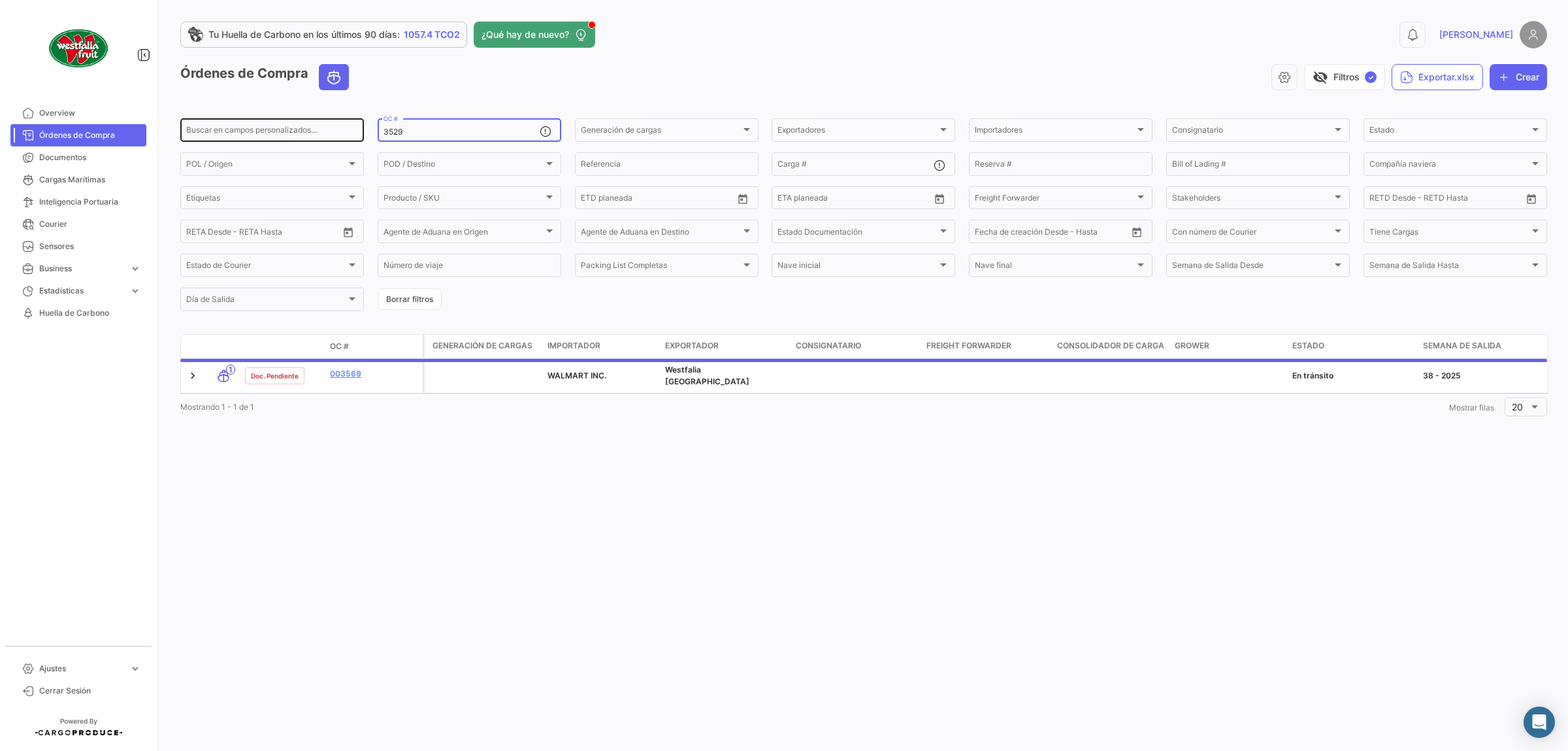
type input "3529"
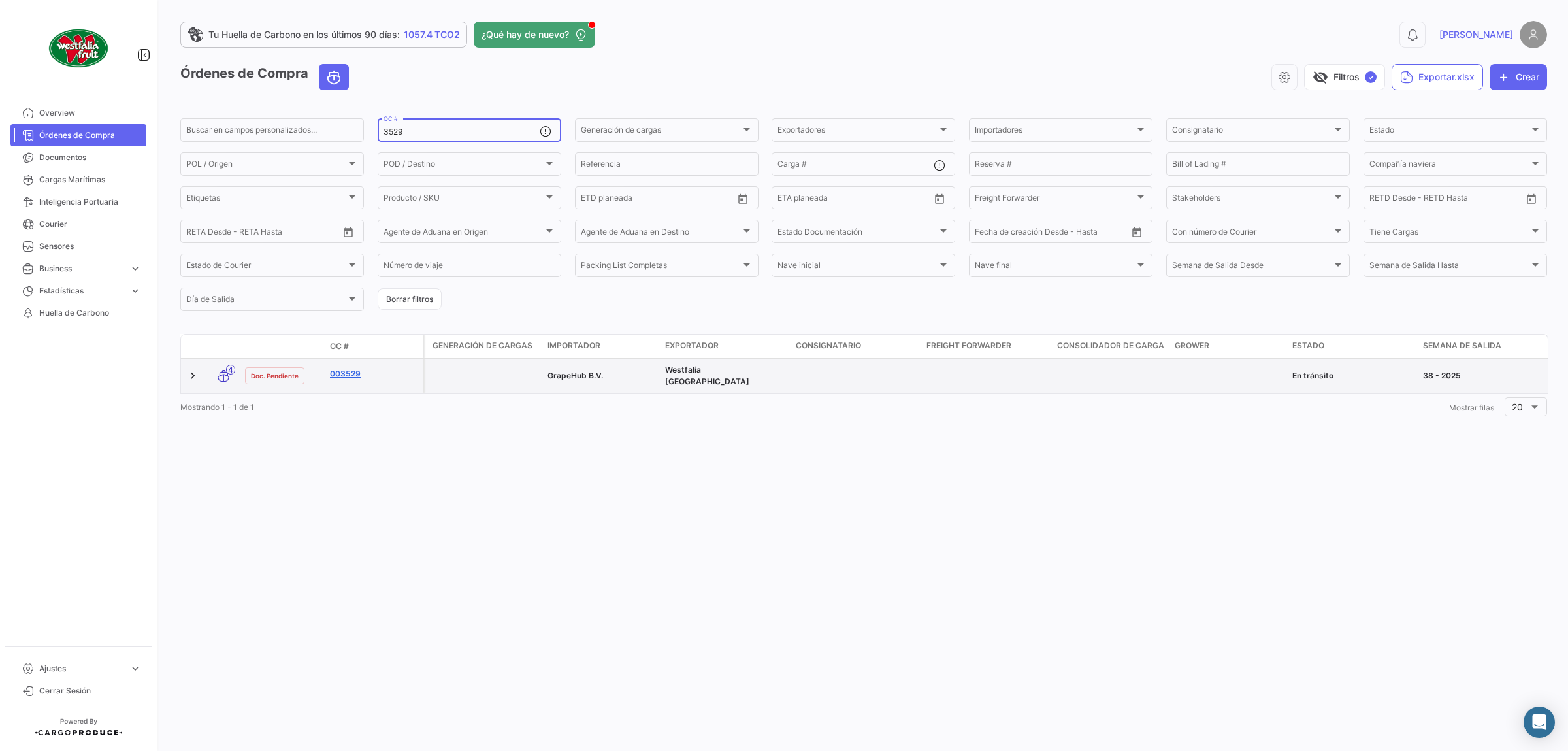
click at [353, 376] on link "003529" at bounding box center [373, 374] width 87 height 12
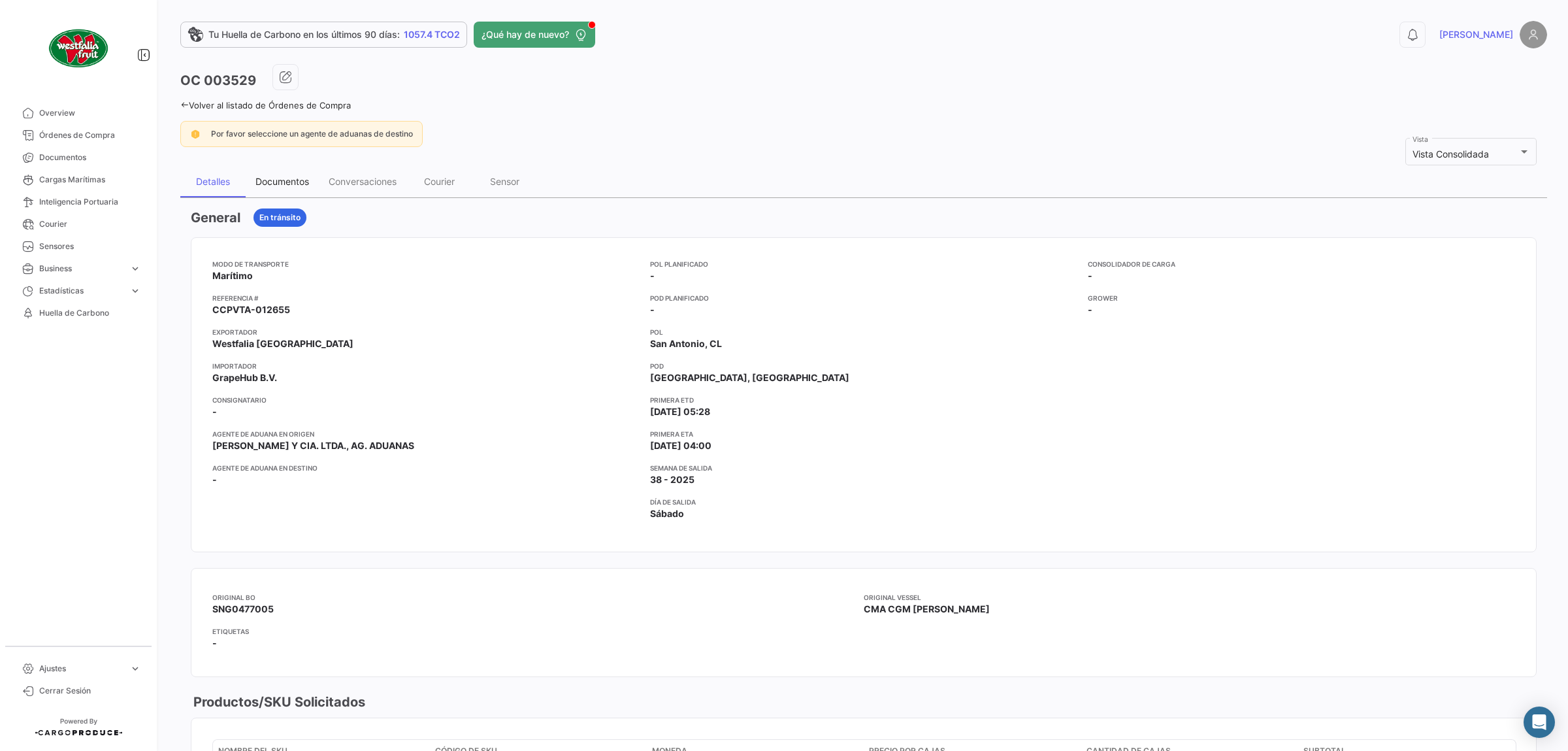
click at [281, 183] on div "Documentos" at bounding box center [282, 181] width 53 height 11
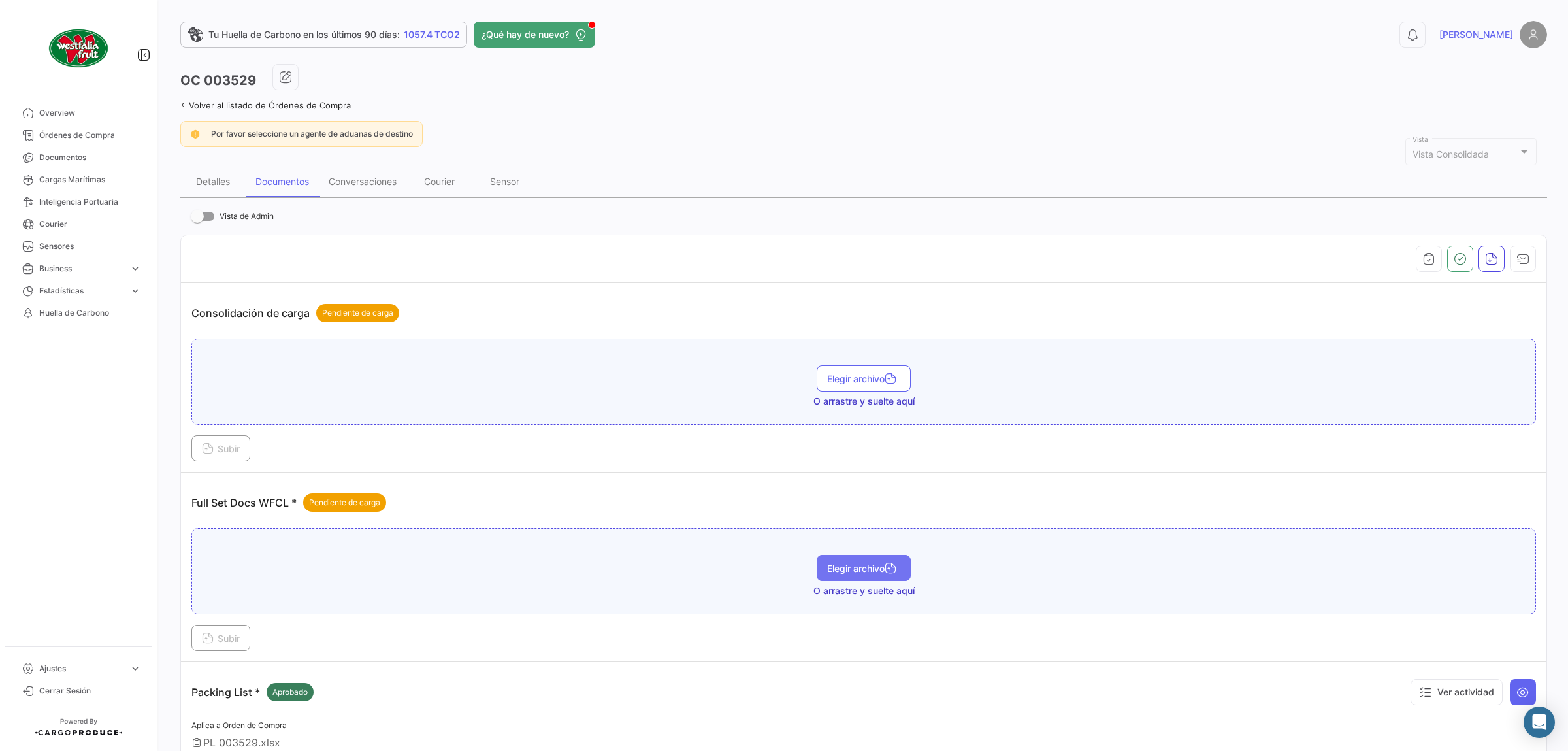
click at [847, 564] on button "Elegir archivo" at bounding box center [864, 568] width 94 height 26
click at [227, 637] on span "Subir" at bounding box center [221, 638] width 38 height 11
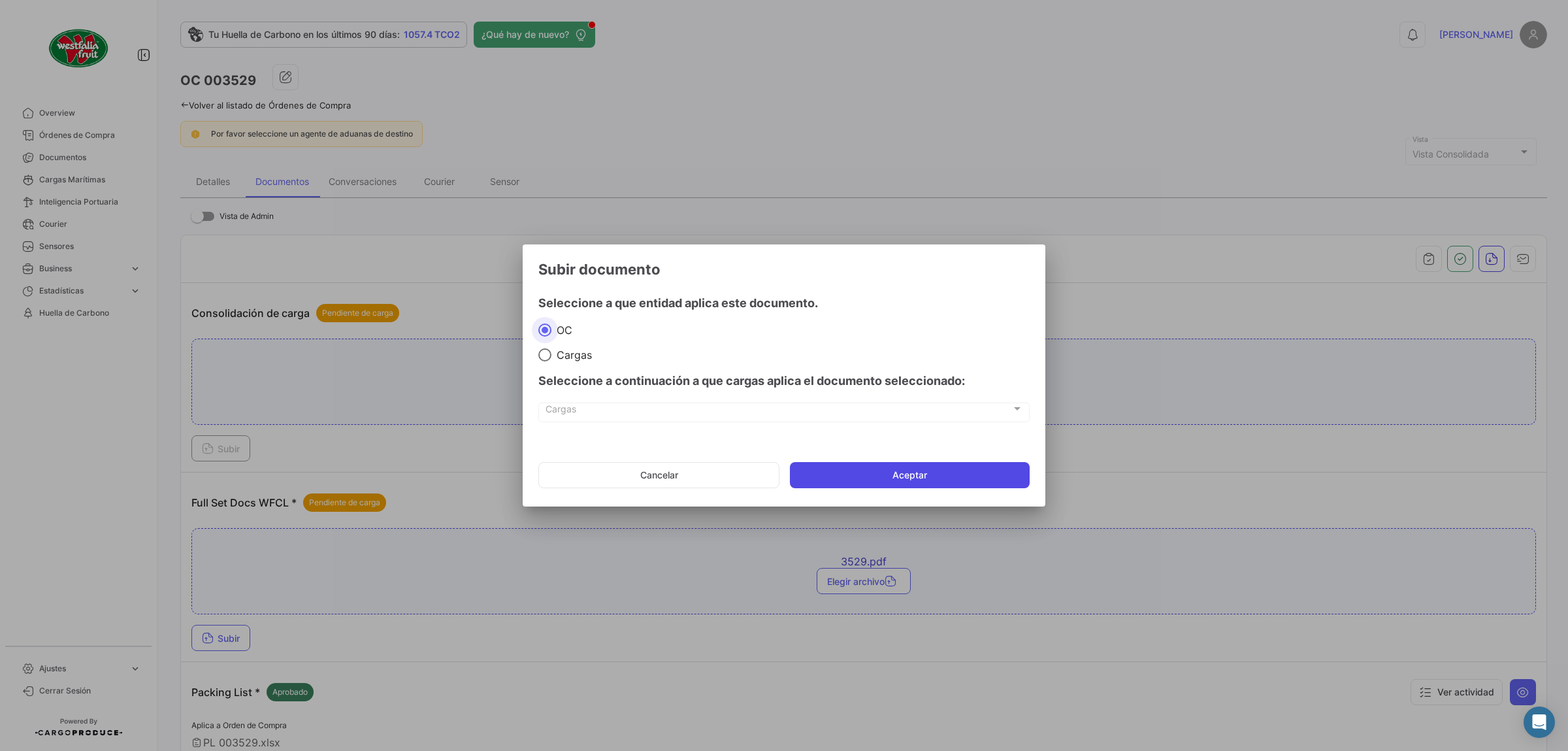
click at [924, 479] on button "Aceptar" at bounding box center [910, 475] width 240 height 26
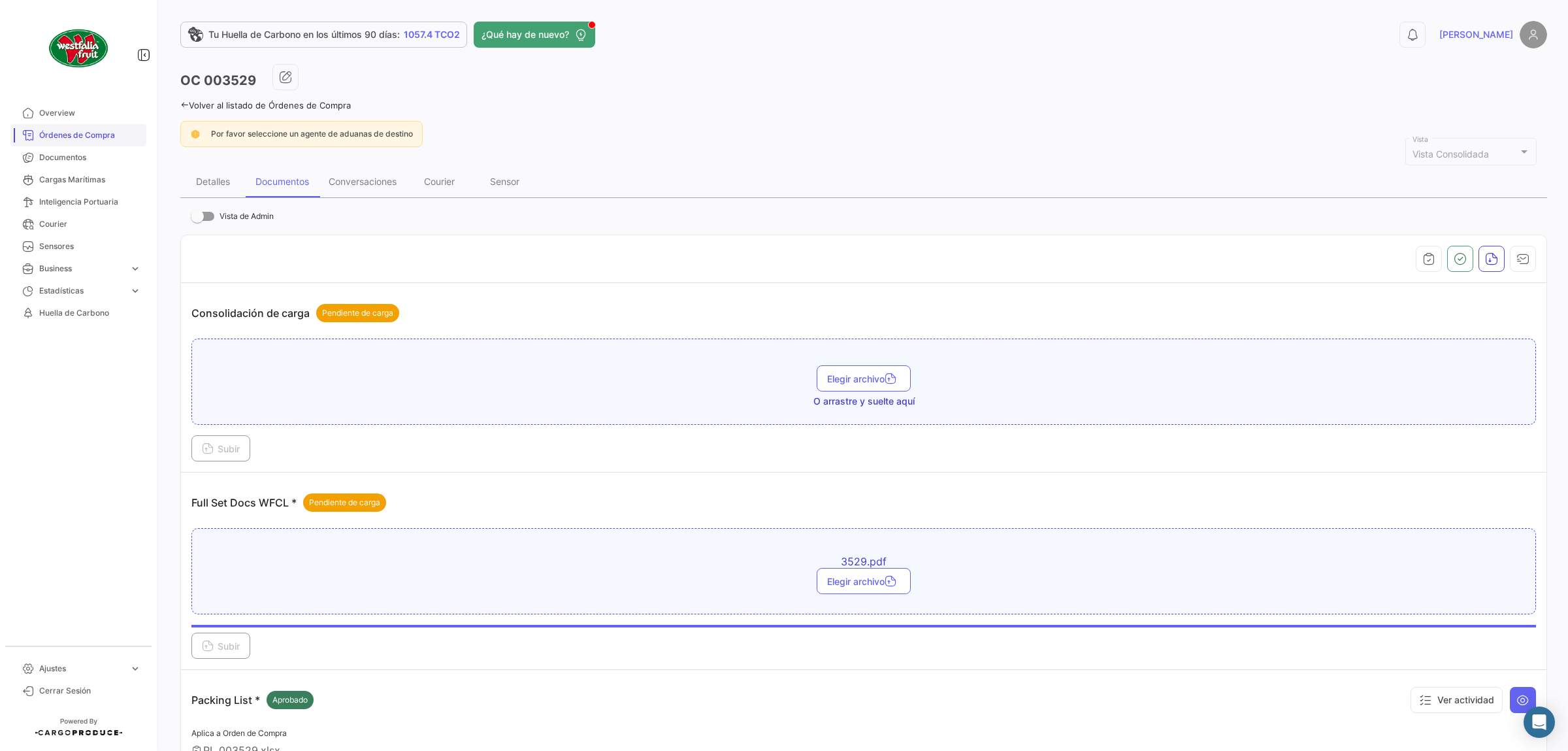
click at [137, 141] on link "Órdenes de Compra" at bounding box center [78, 135] width 136 height 23
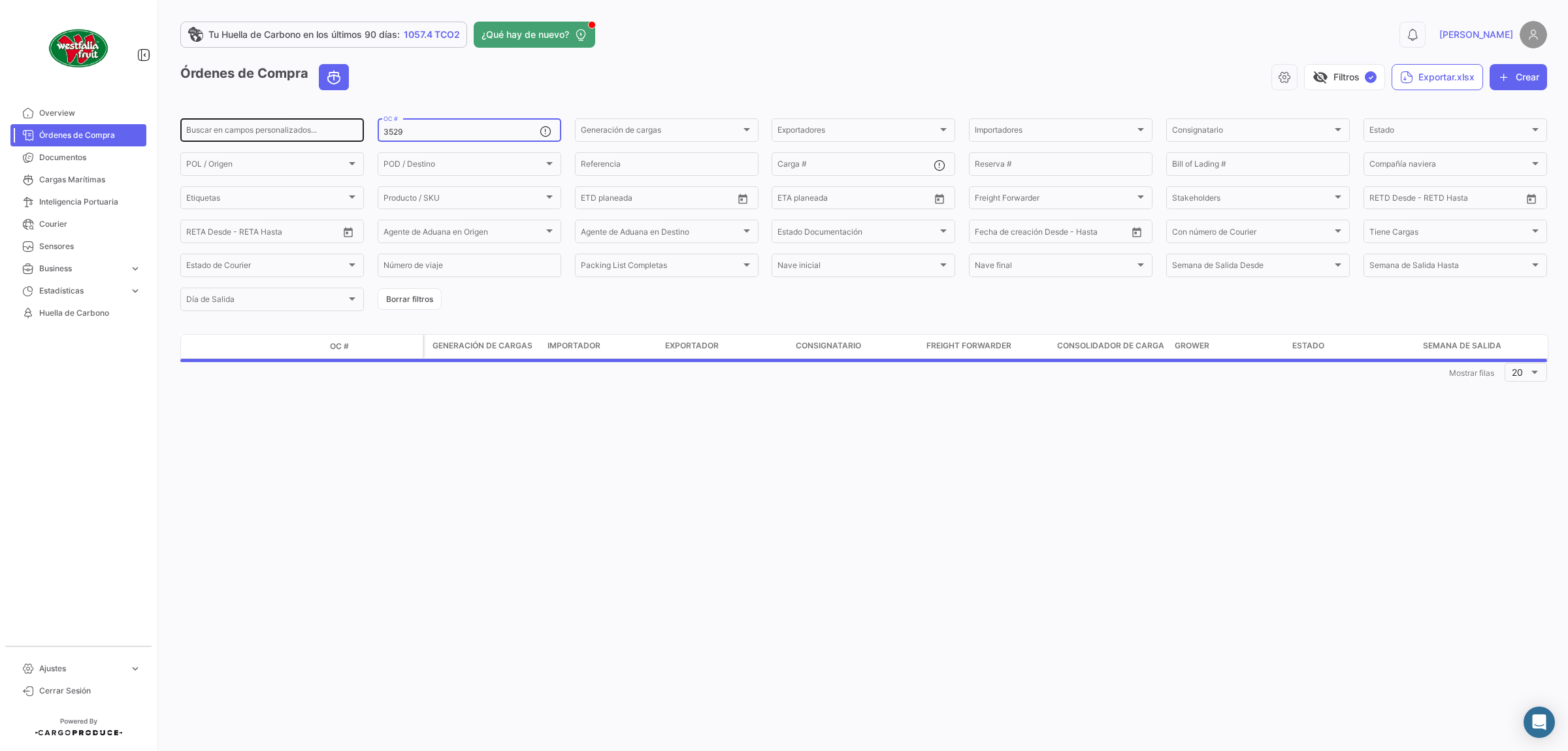
drag, startPoint x: 409, startPoint y: 137, endPoint x: 341, endPoint y: 141, distance: 68.1
click at [384, 137] on input "3529" at bounding box center [462, 132] width 156 height 9
type input "3563"
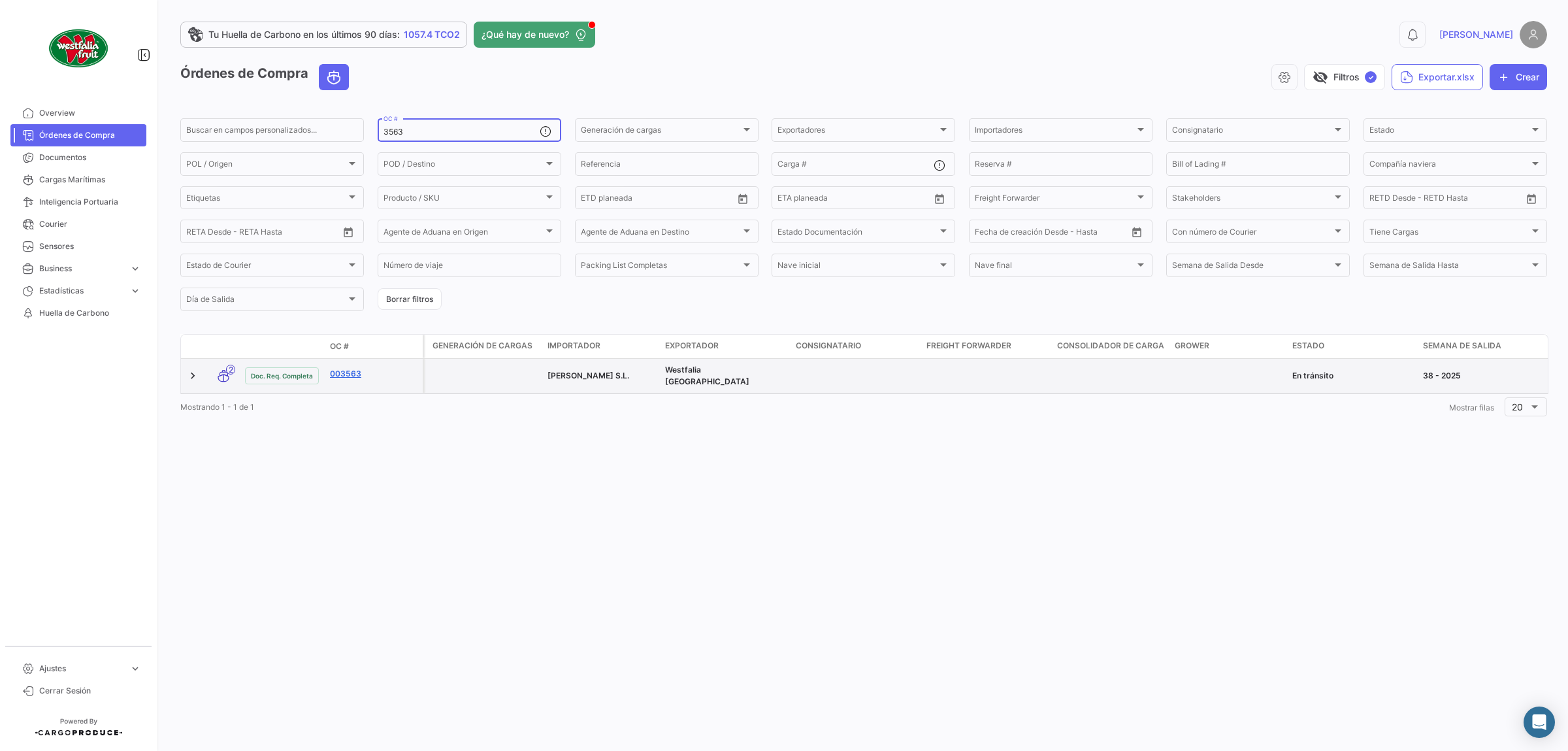
click at [343, 380] on link "003563" at bounding box center [373, 374] width 87 height 12
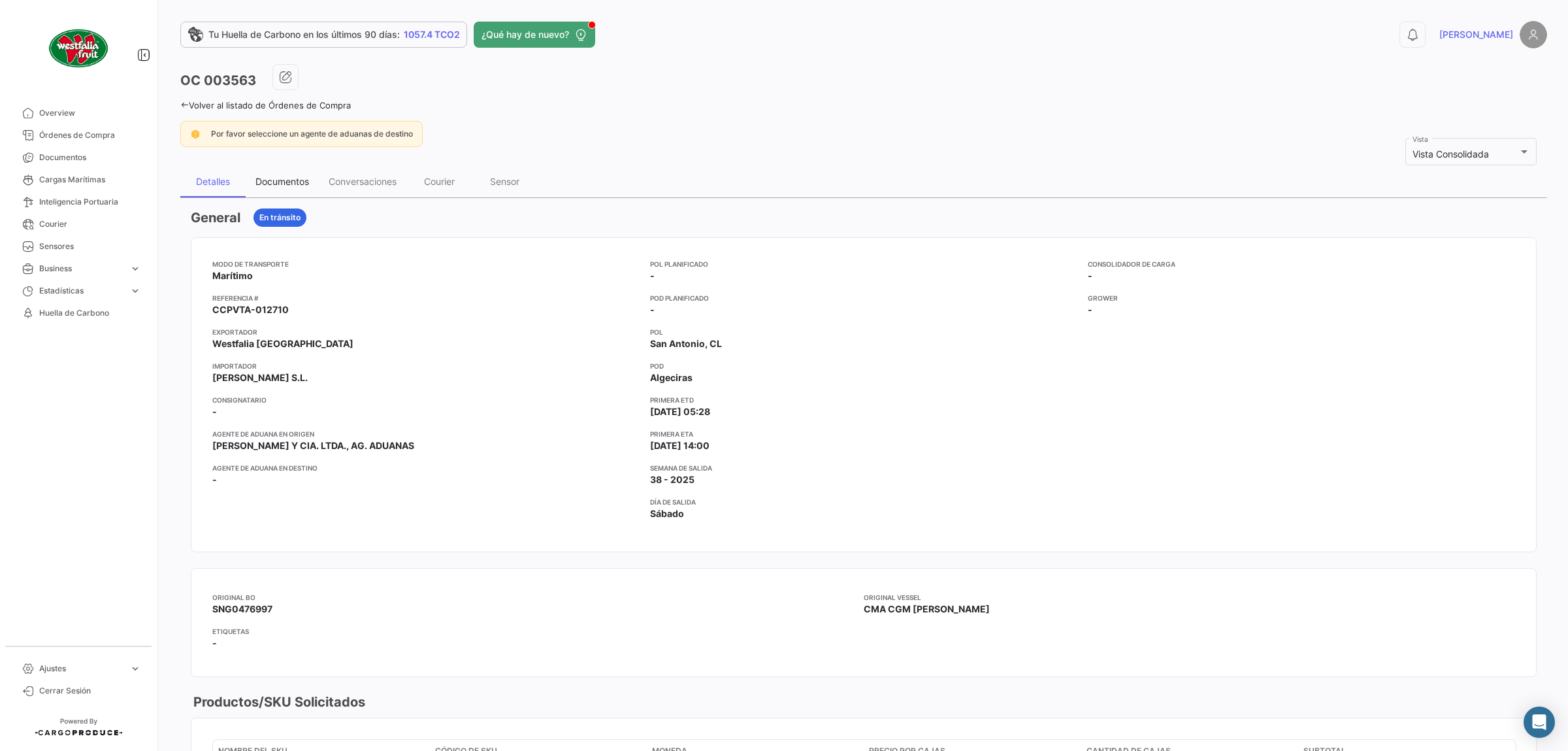
click at [286, 180] on div "Documentos" at bounding box center [282, 181] width 53 height 11
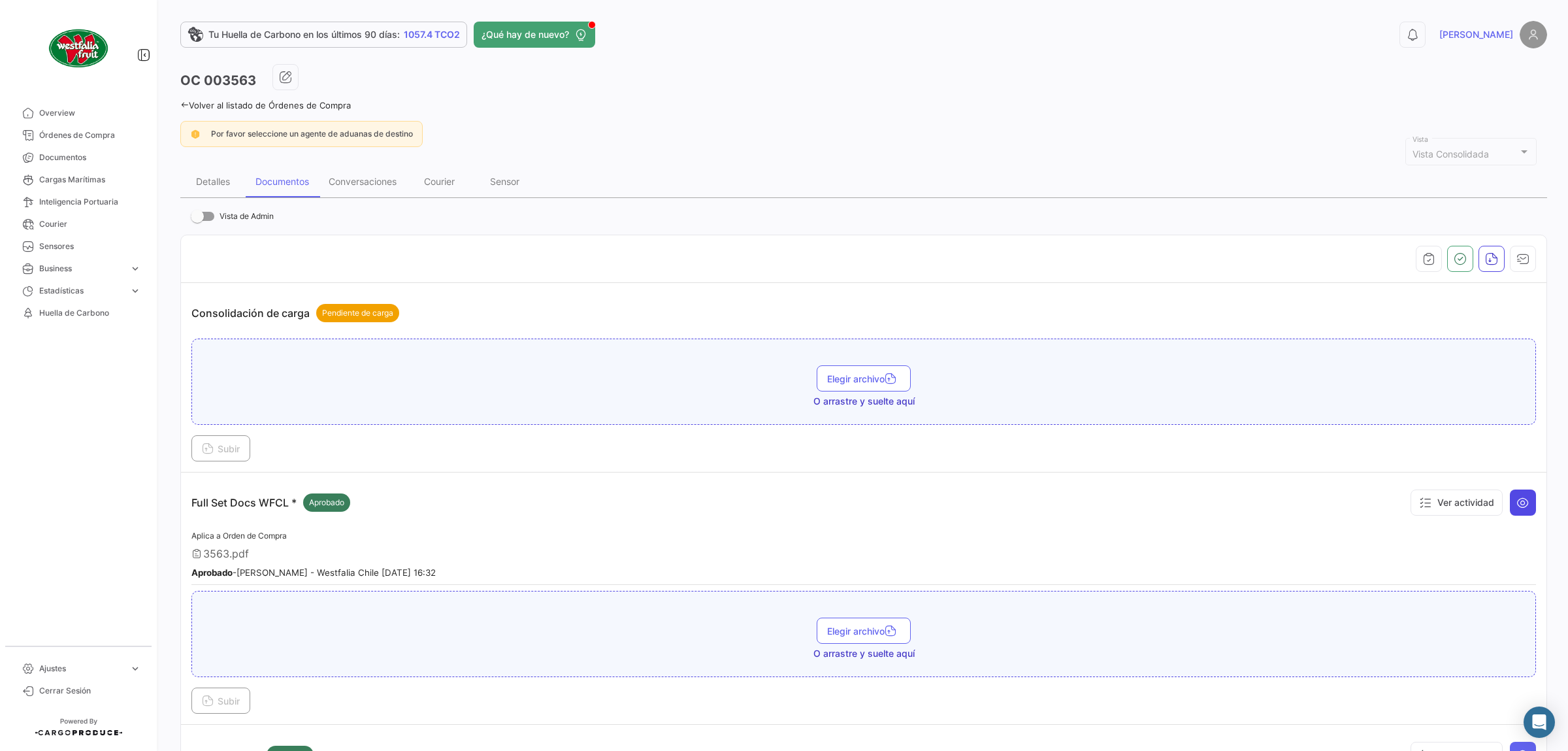
click at [1527, 503] on icon at bounding box center [1523, 503] width 13 height 13
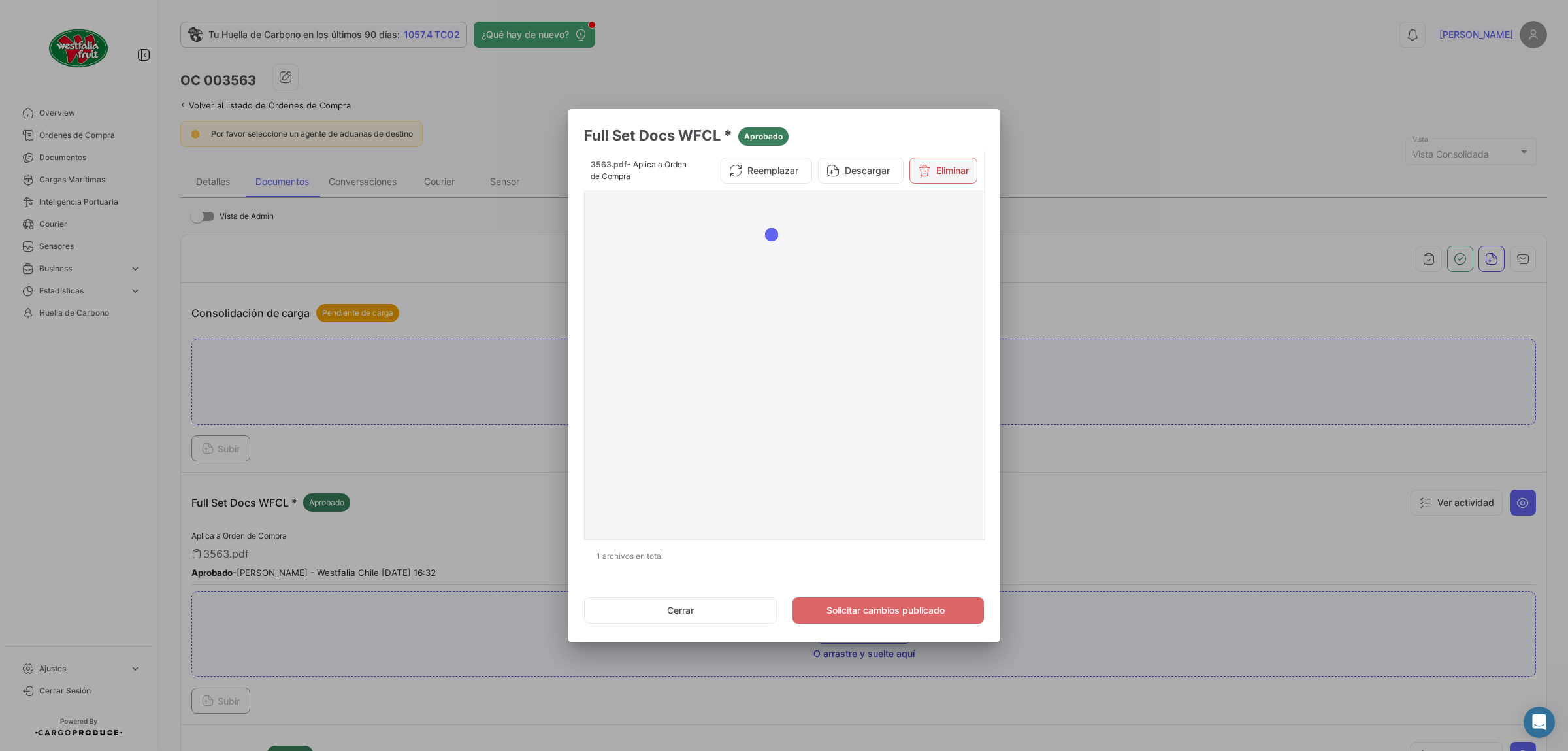
click at [936, 163] on button "Eliminar" at bounding box center [943, 171] width 68 height 26
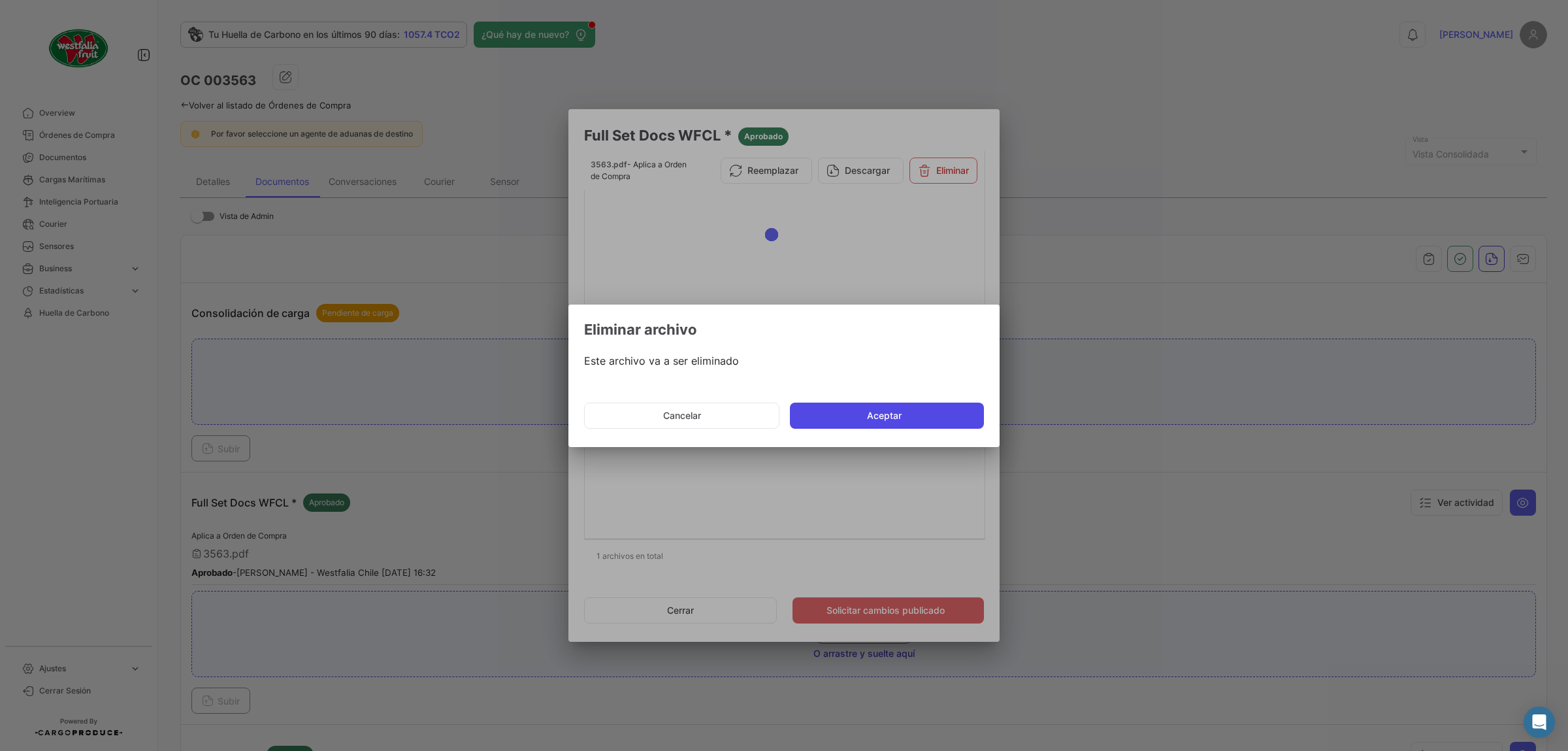
click at [901, 421] on button "Aceptar" at bounding box center [887, 416] width 194 height 26
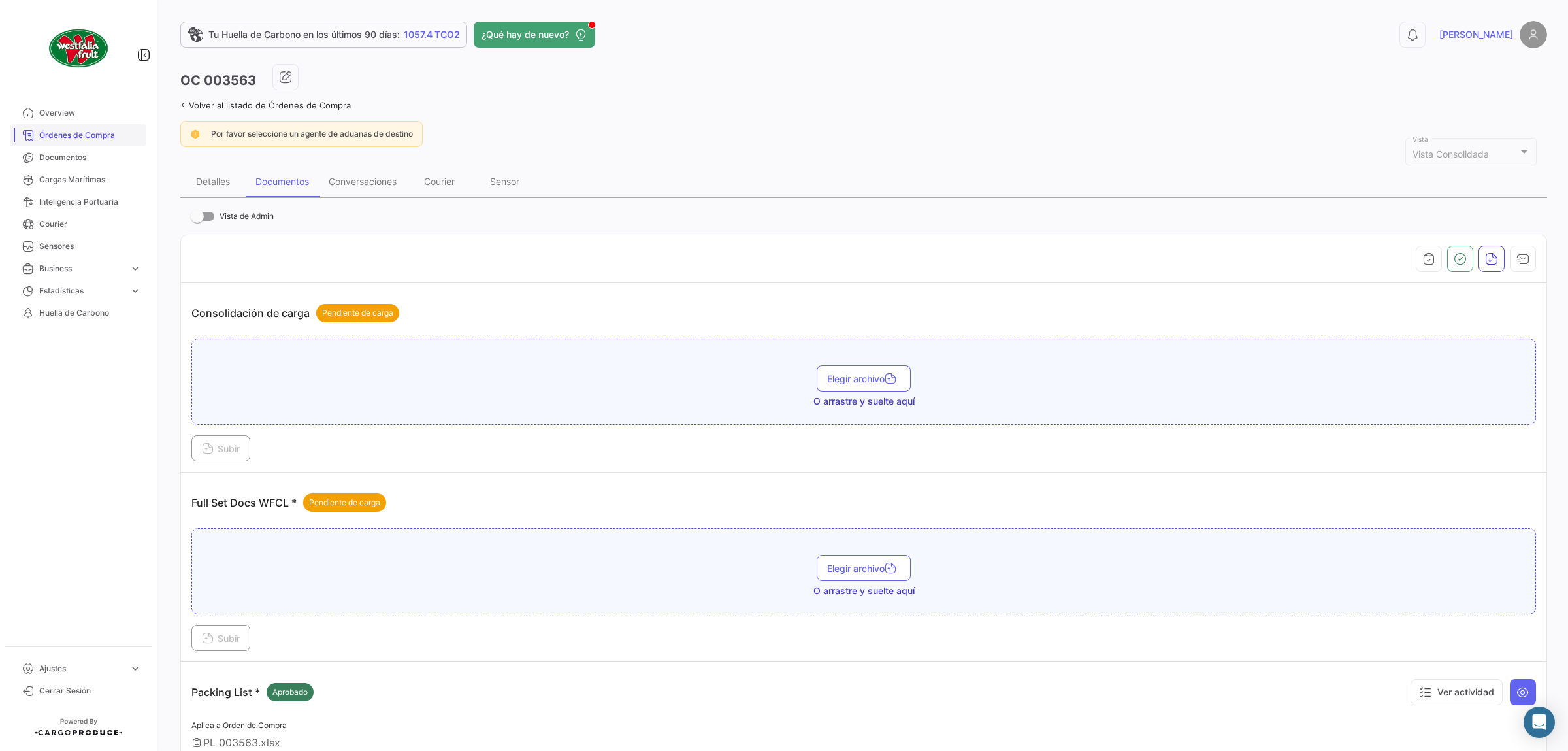
click at [76, 134] on span "Órdenes de Compra" at bounding box center [90, 135] width 102 height 12
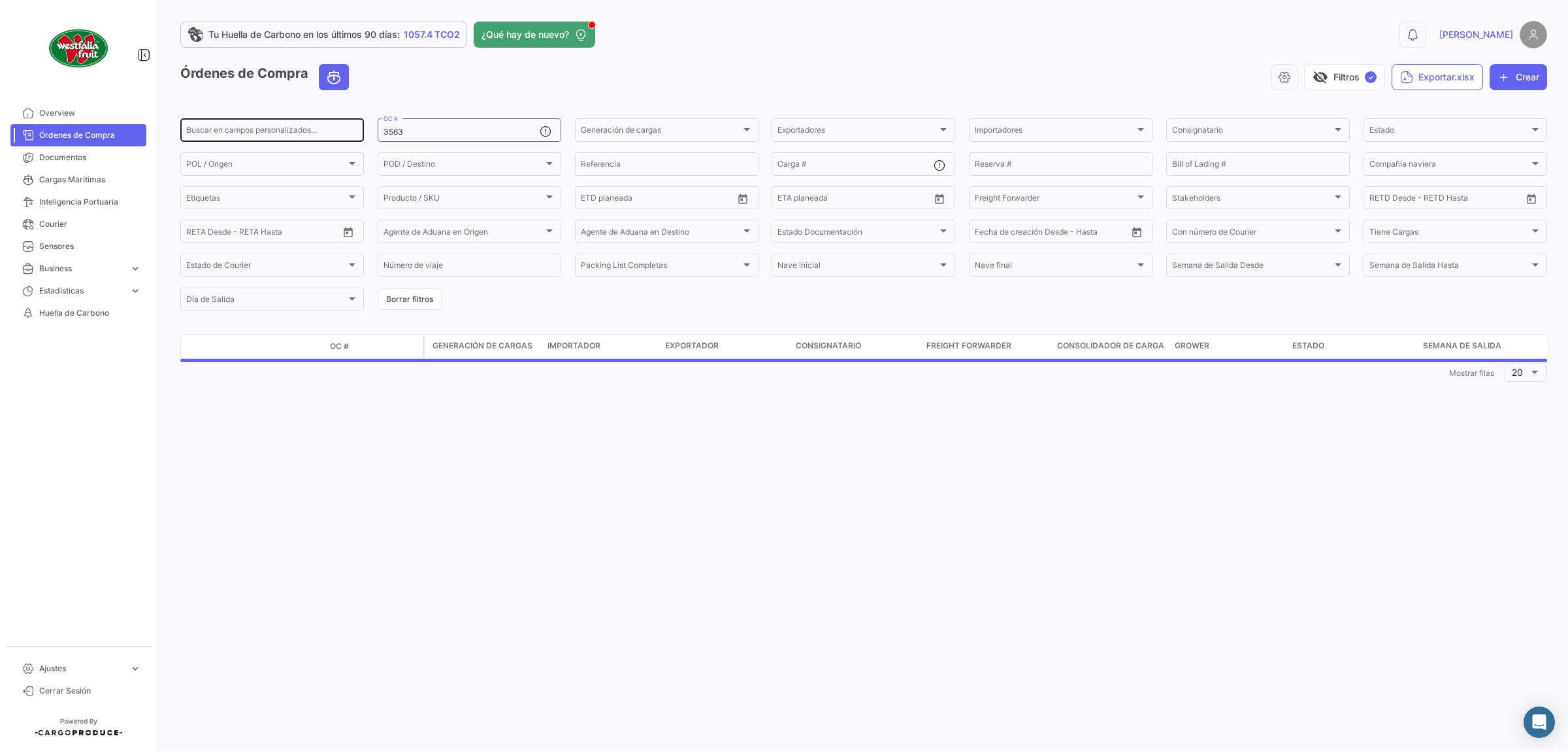
drag, startPoint x: 417, startPoint y: 130, endPoint x: 348, endPoint y: 125, distance: 69.2
click at [384, 131] on input "3563" at bounding box center [462, 132] width 156 height 9
type input "3370"
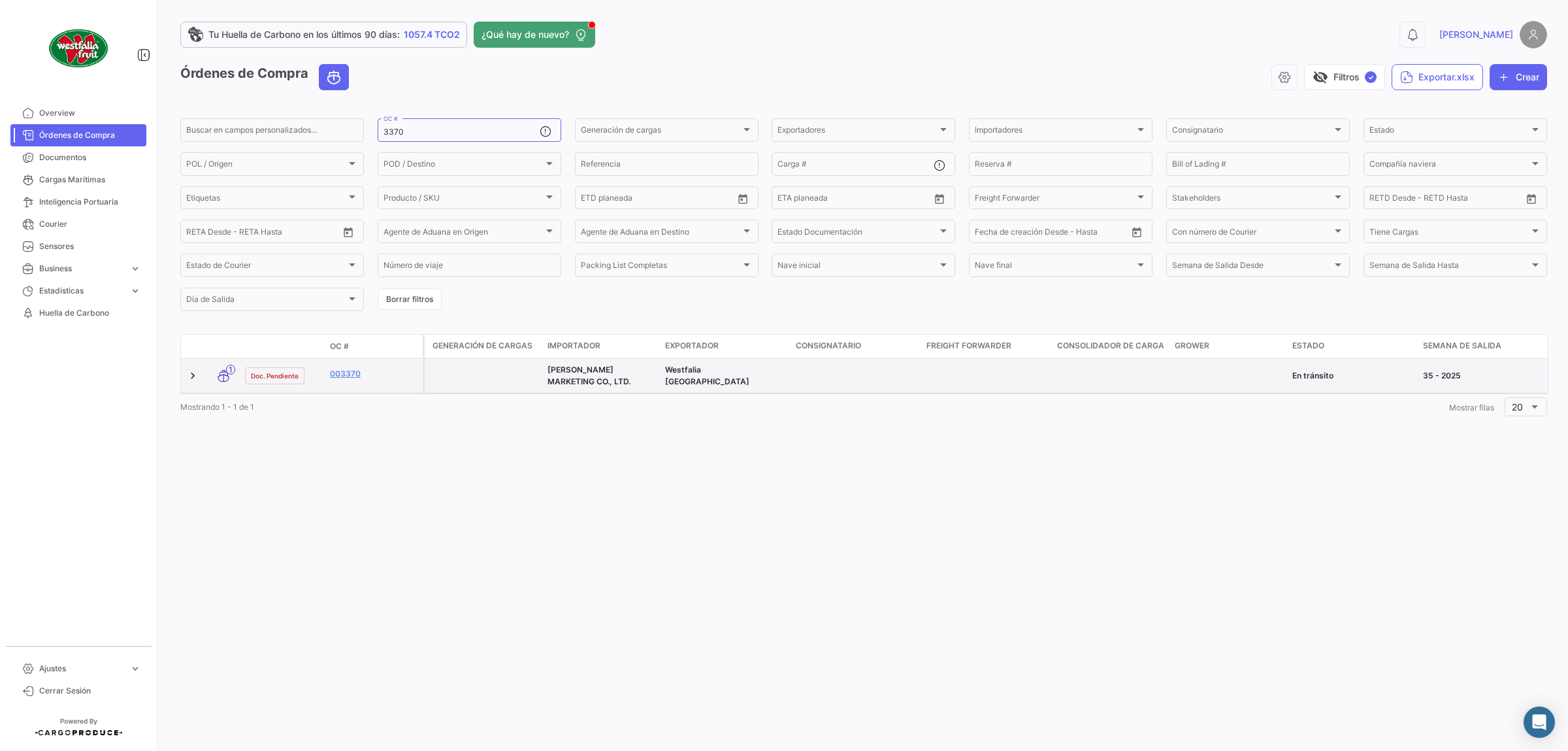
click at [343, 366] on datatable-body-cell "003370" at bounding box center [373, 376] width 98 height 34
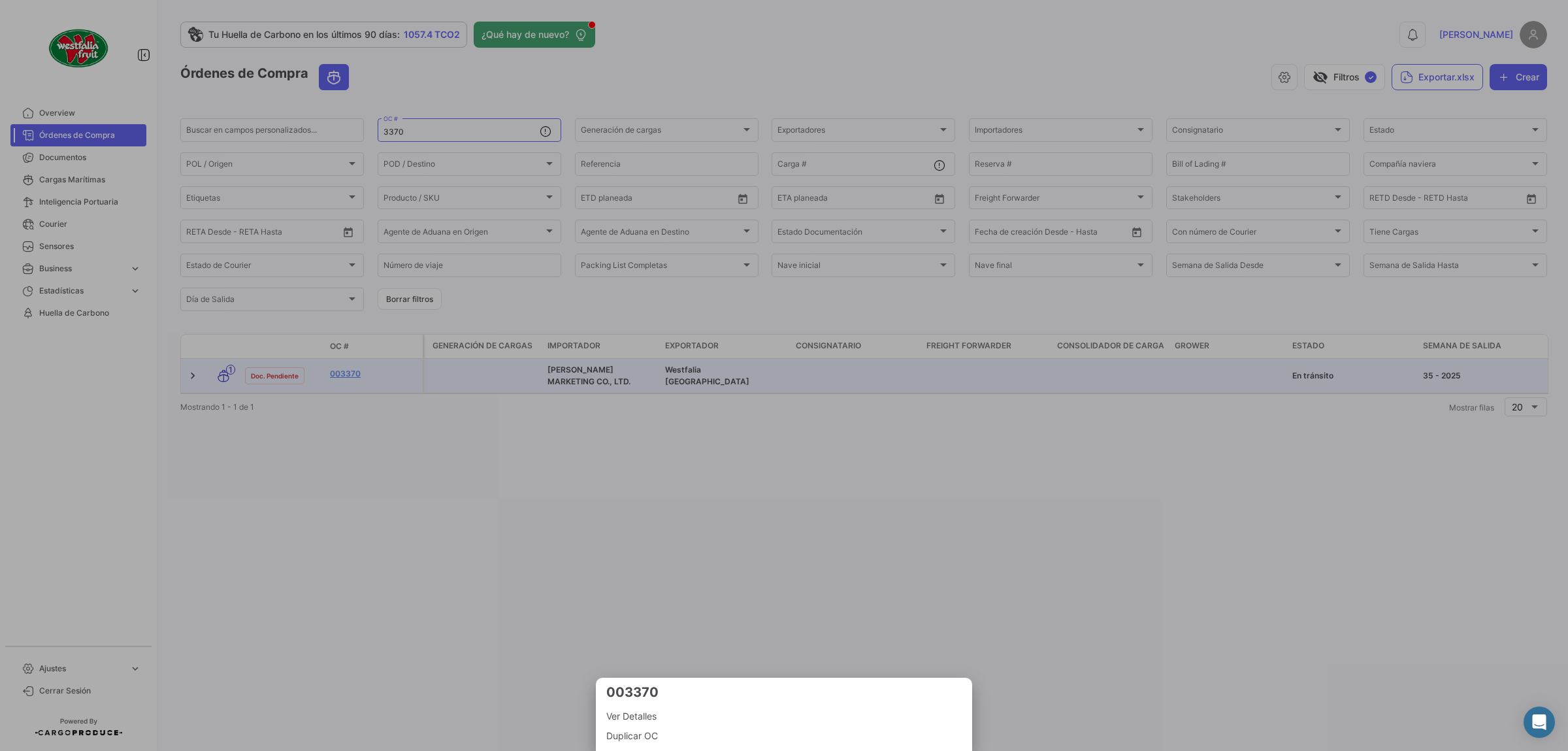
click at [350, 376] on div at bounding box center [784, 376] width 1568 height 751
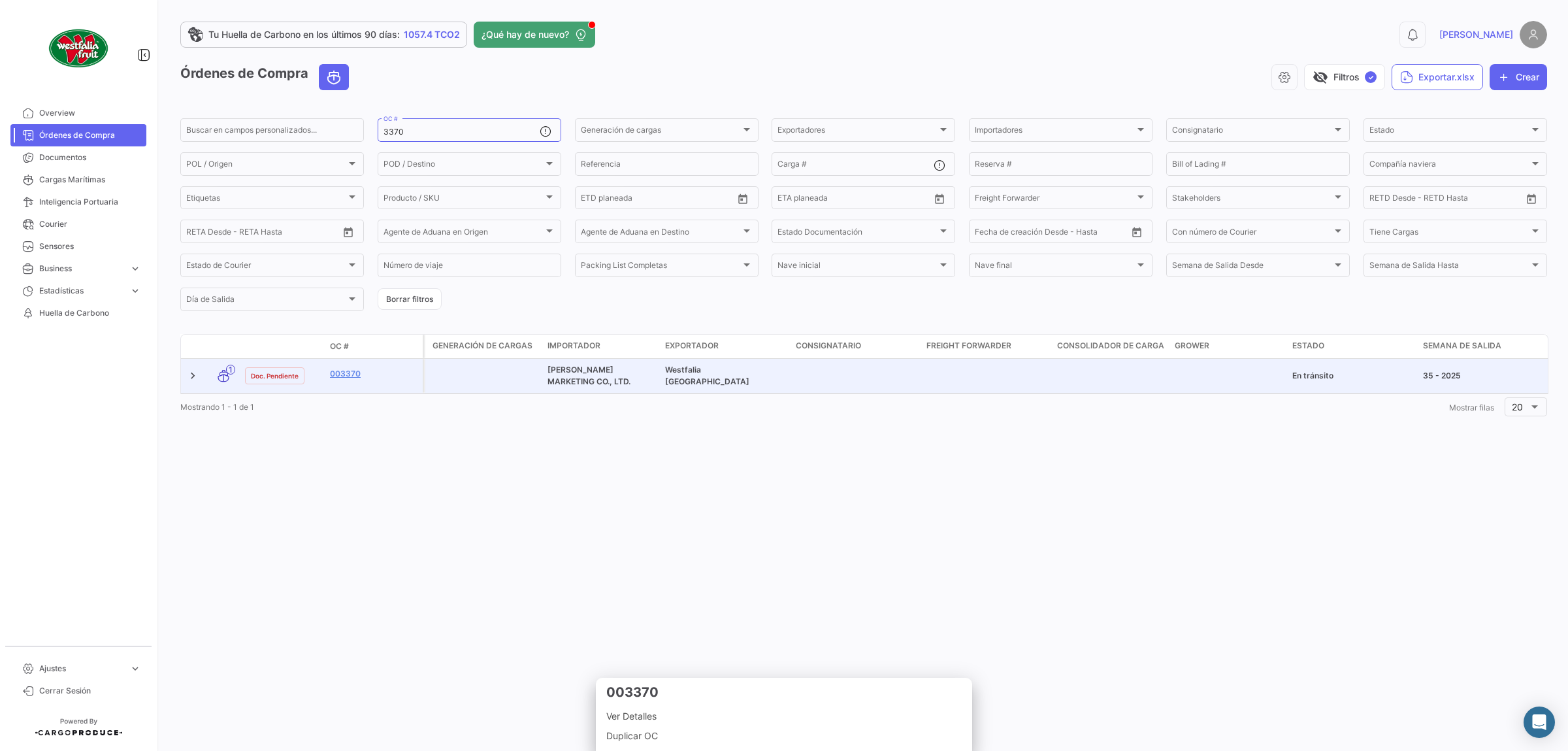
click at [350, 376] on link "003370" at bounding box center [373, 374] width 87 height 12
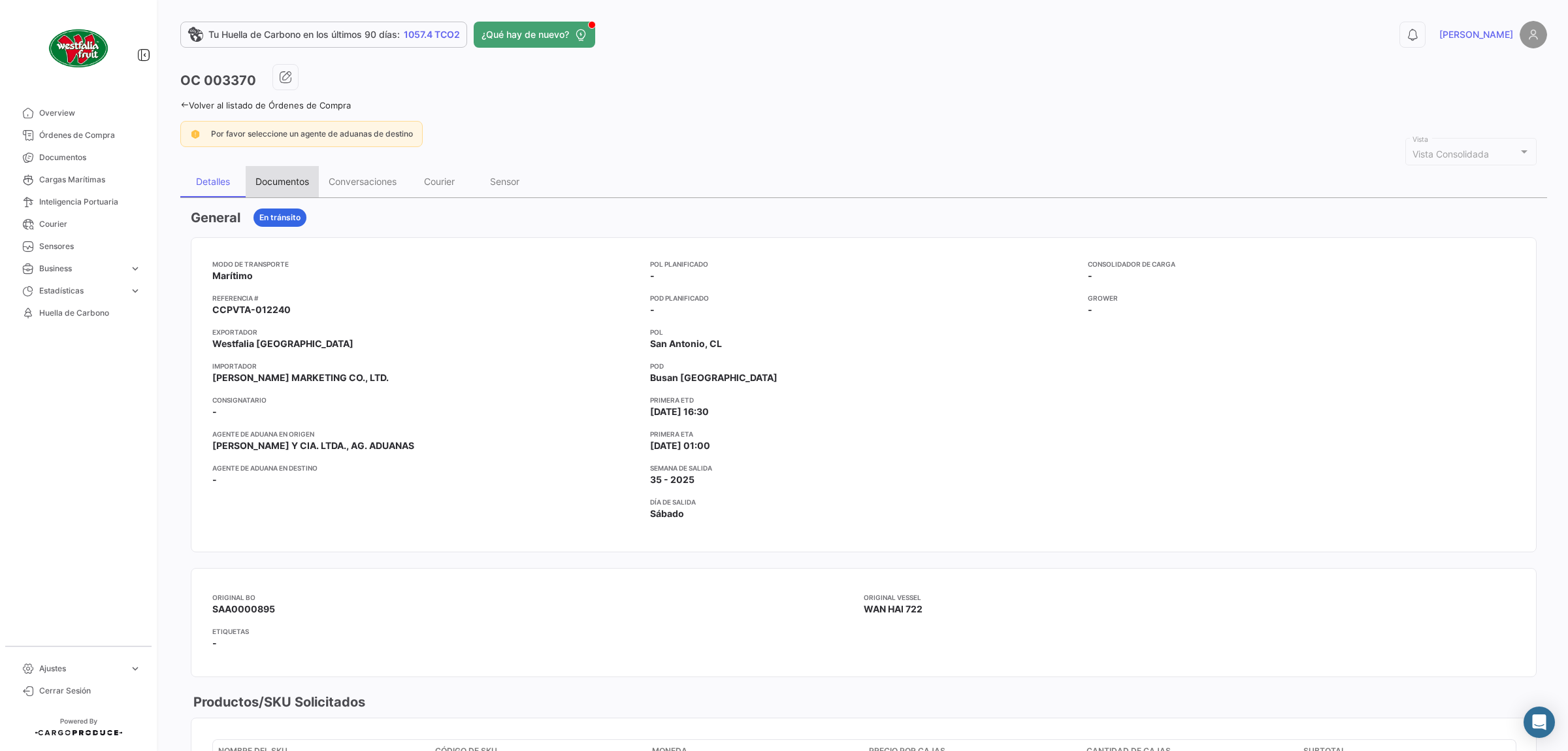
click at [307, 193] on div "Documentos" at bounding box center [282, 181] width 73 height 31
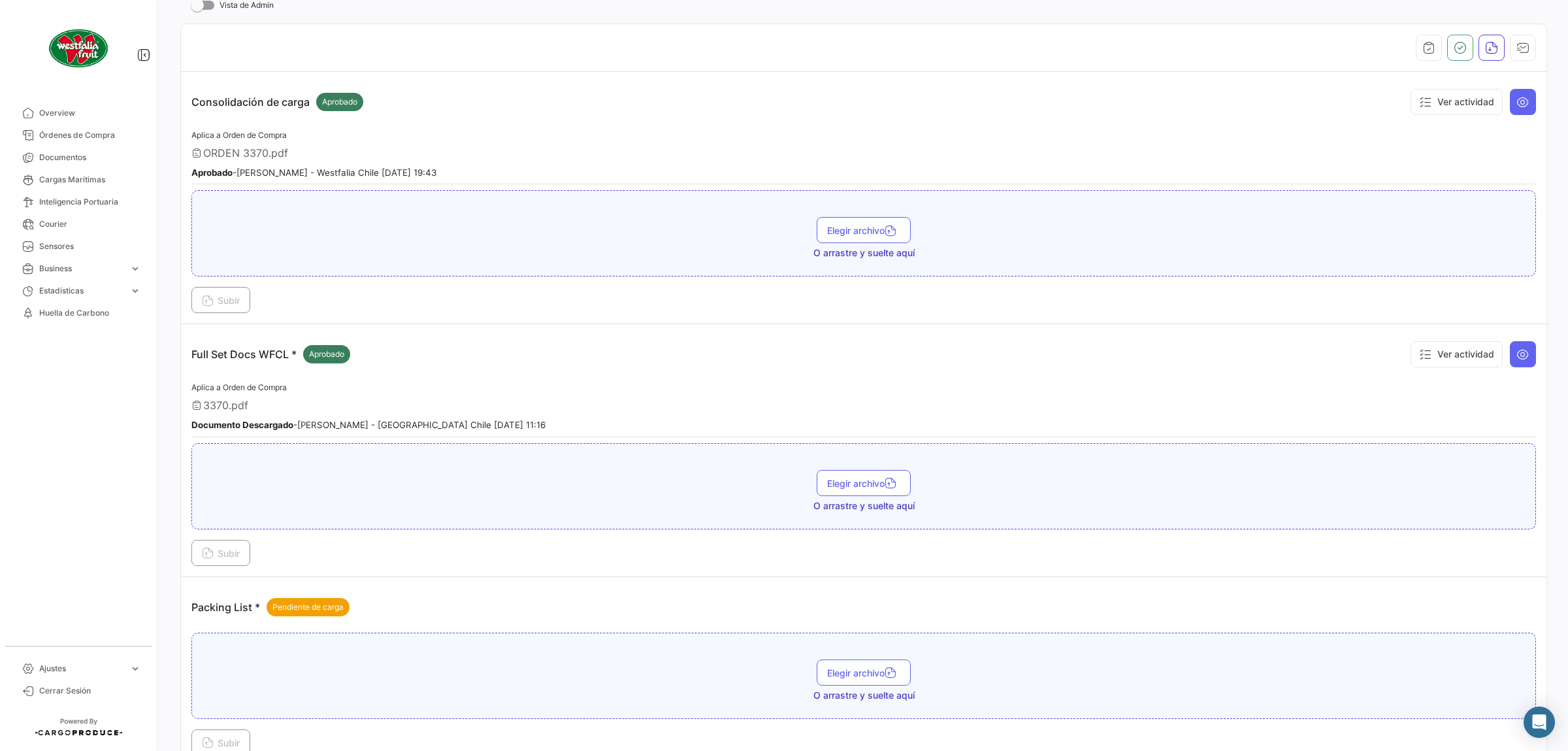
scroll to position [221, 0]
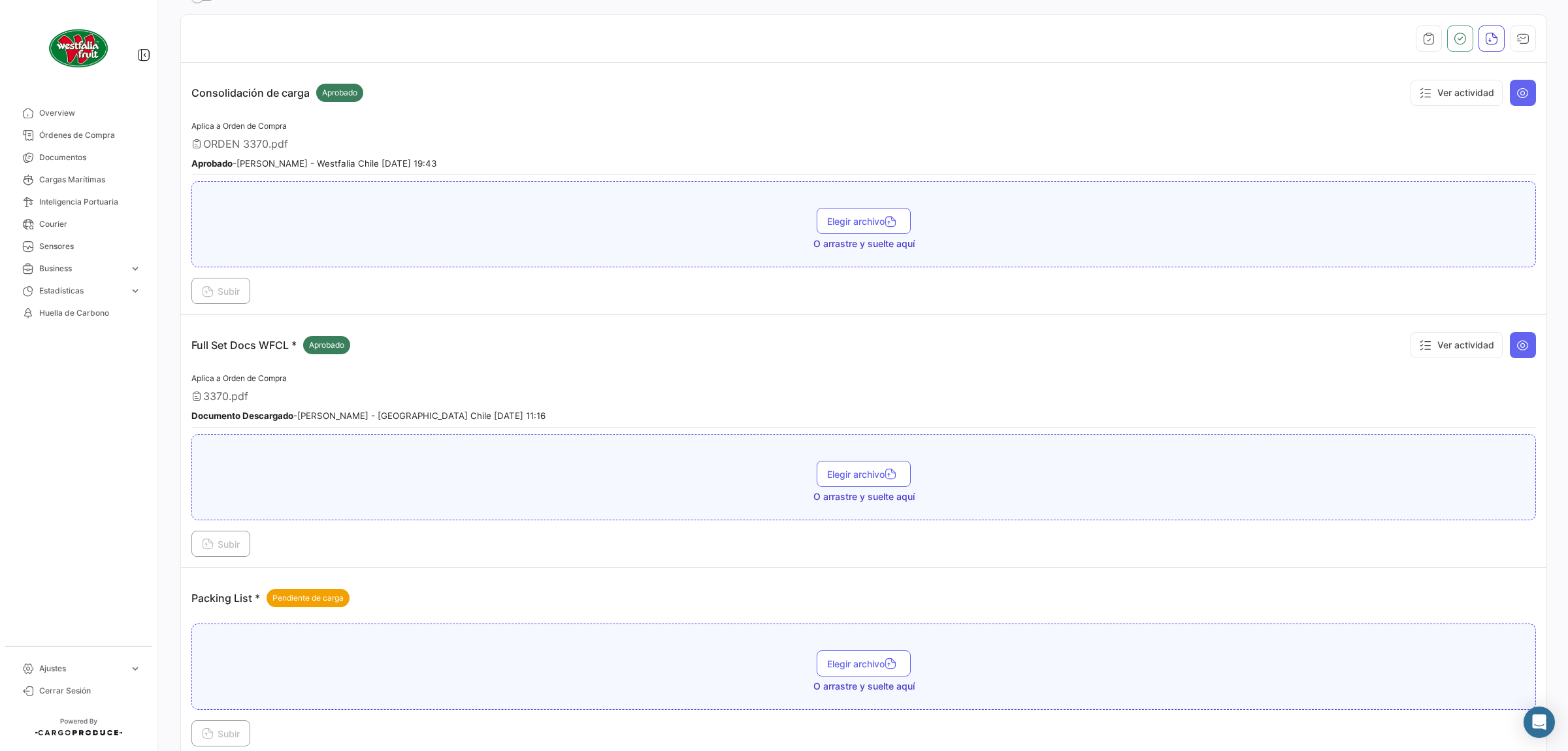
click at [107, 372] on mat-nav-list "Overview Órdenes de Compra Documentos Cargas Marítimas Inteligencia Portuaria C…" at bounding box center [78, 368] width 157 height 544
click at [90, 133] on span "Órdenes de Compra" at bounding box center [90, 135] width 102 height 12
